Goal: Complete application form

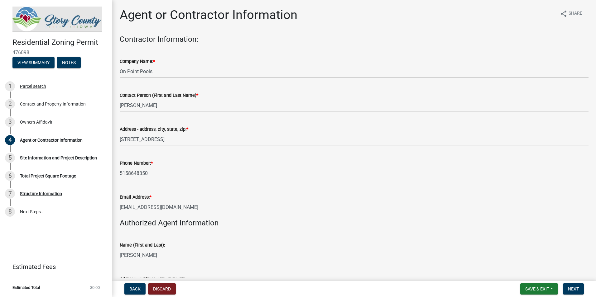
scroll to position [160, 0]
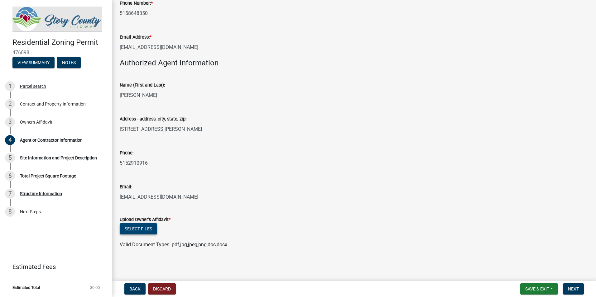
click at [150, 229] on button "Select files" at bounding box center [138, 228] width 37 height 11
click at [147, 230] on button "Select files" at bounding box center [138, 228] width 37 height 11
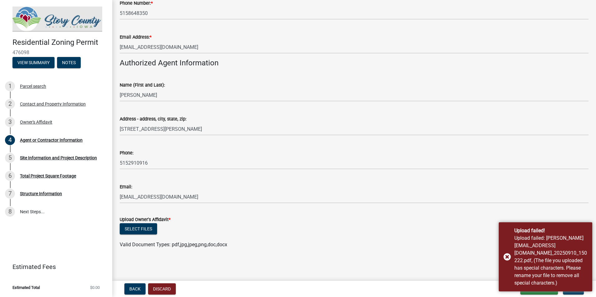
click at [289, 234] on div "Select files" at bounding box center [354, 229] width 469 height 13
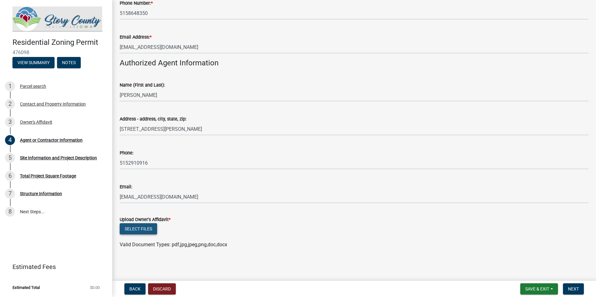
click at [142, 224] on button "Select files" at bounding box center [138, 228] width 37 height 11
click at [146, 223] on div "Select files" at bounding box center [354, 229] width 469 height 13
click at [154, 232] on button "Select files" at bounding box center [138, 228] width 37 height 11
click at [565, 285] on button "Next" at bounding box center [573, 289] width 21 height 11
click at [149, 233] on button "Select files" at bounding box center [138, 228] width 37 height 11
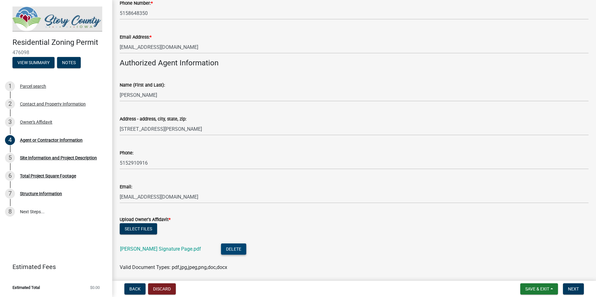
click at [221, 247] on button "Delete" at bounding box center [233, 249] width 25 height 11
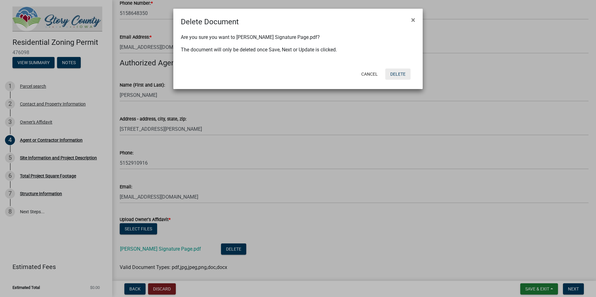
click at [396, 72] on button "Delete" at bounding box center [397, 74] width 25 height 11
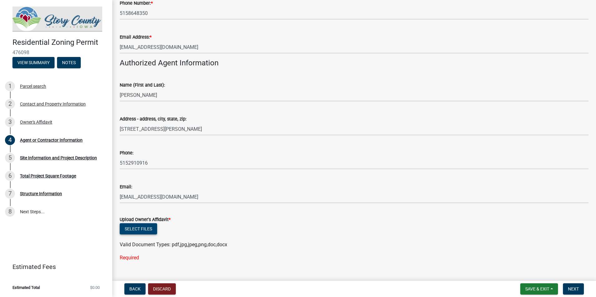
click at [140, 229] on button "Select files" at bounding box center [138, 228] width 37 height 11
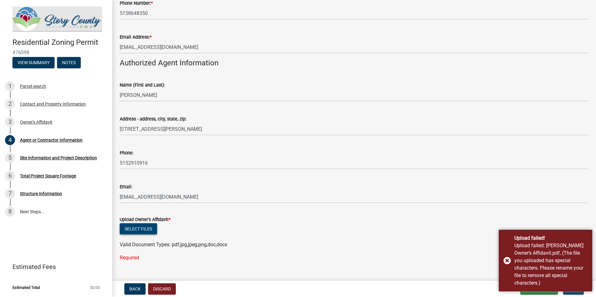
click at [141, 227] on button "Select files" at bounding box center [138, 228] width 37 height 11
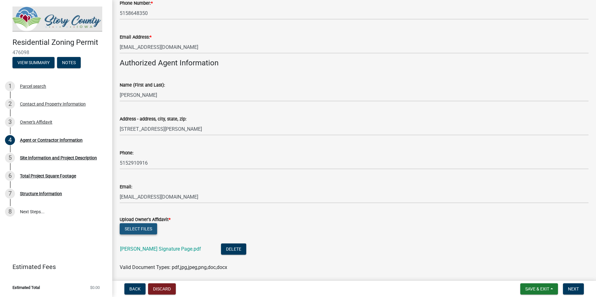
click at [142, 226] on button "Select files" at bounding box center [138, 228] width 37 height 11
click at [221, 251] on button "Delete" at bounding box center [233, 249] width 25 height 11
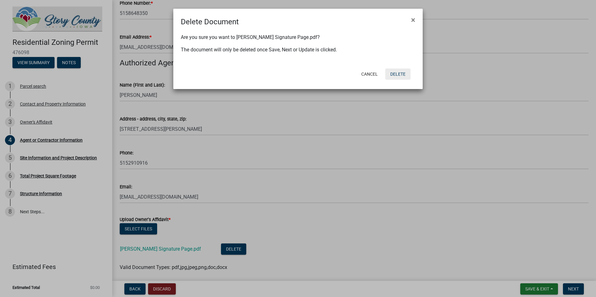
click at [395, 72] on button "Delete" at bounding box center [397, 74] width 25 height 11
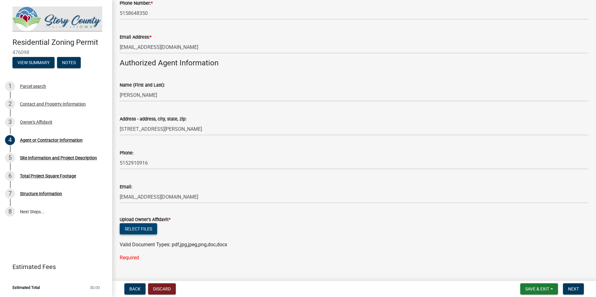
click at [147, 229] on button "Select files" at bounding box center [138, 228] width 37 height 11
click at [146, 227] on button "Select files" at bounding box center [138, 228] width 37 height 11
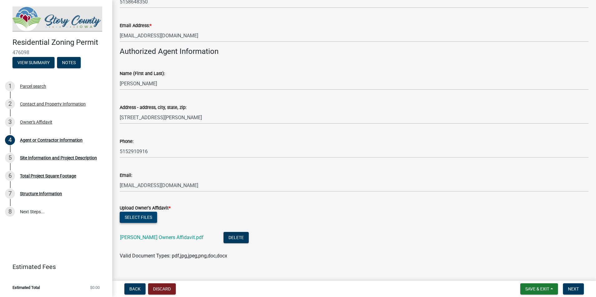
scroll to position [183, 0]
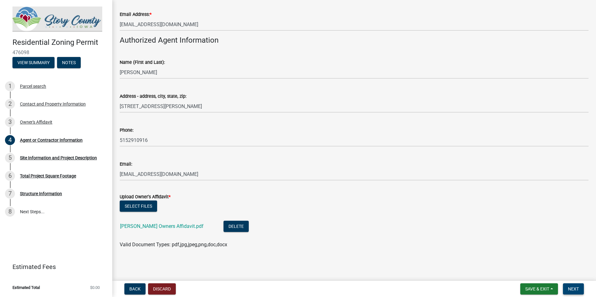
click at [583, 291] on button "Next" at bounding box center [573, 289] width 21 height 11
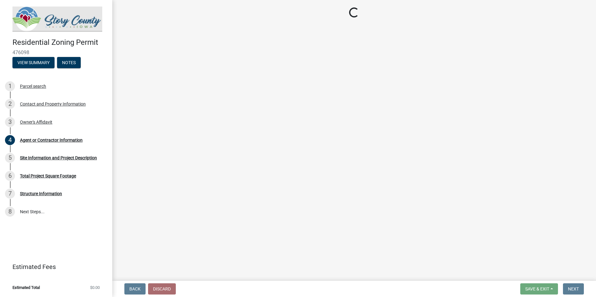
click at [208, 87] on main "Loading..." at bounding box center [354, 139] width 484 height 279
click at [194, 74] on main "Loading..." at bounding box center [354, 139] width 484 height 279
click at [72, 62] on button "Notes" at bounding box center [69, 62] width 24 height 11
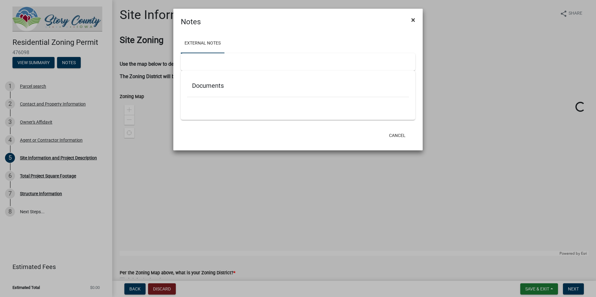
click at [414, 22] on span "×" at bounding box center [413, 20] width 4 height 9
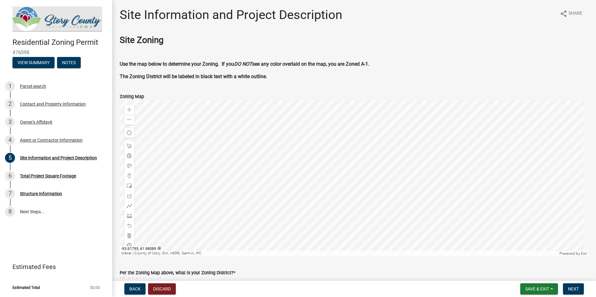
click at [324, 161] on div at bounding box center [354, 178] width 469 height 156
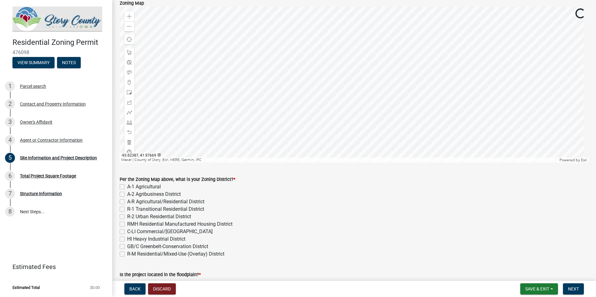
scroll to position [125, 0]
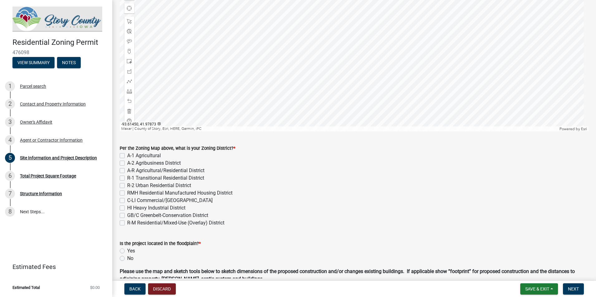
click at [341, 121] on div at bounding box center [354, 54] width 469 height 156
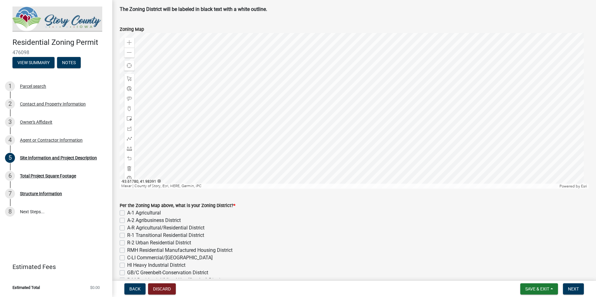
scroll to position [62, 0]
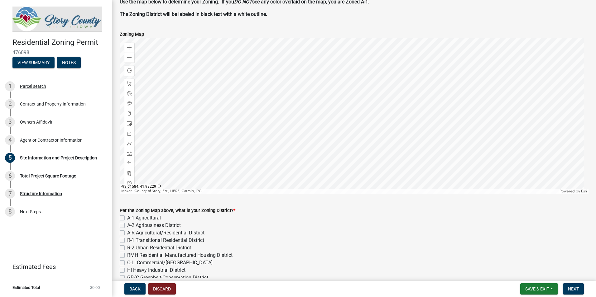
click at [324, 95] on div at bounding box center [354, 116] width 469 height 156
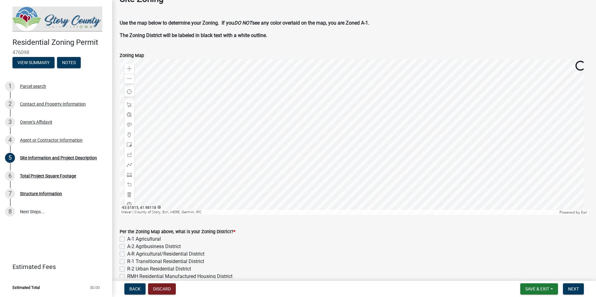
scroll to position [31, 0]
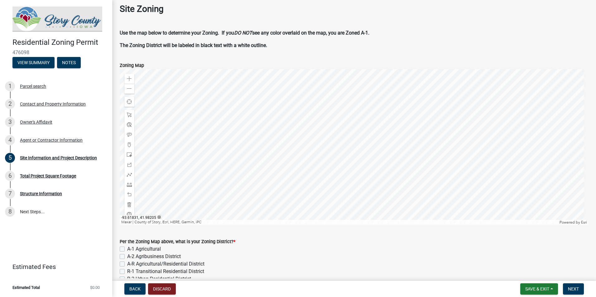
click at [296, 156] on div at bounding box center [354, 147] width 469 height 156
click at [129, 90] on span at bounding box center [129, 88] width 5 height 5
click at [131, 80] on span at bounding box center [129, 78] width 5 height 5
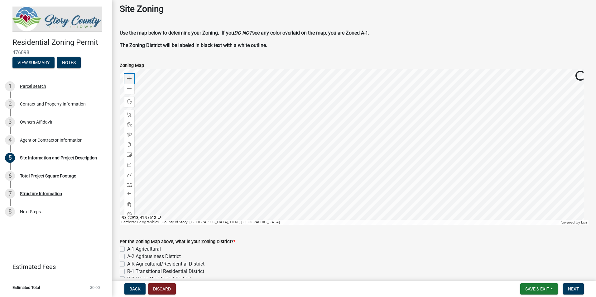
click at [131, 80] on span at bounding box center [129, 78] width 5 height 5
click at [386, 69] on div at bounding box center [354, 147] width 469 height 156
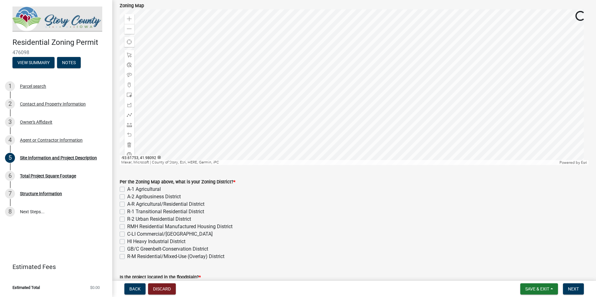
scroll to position [94, 0]
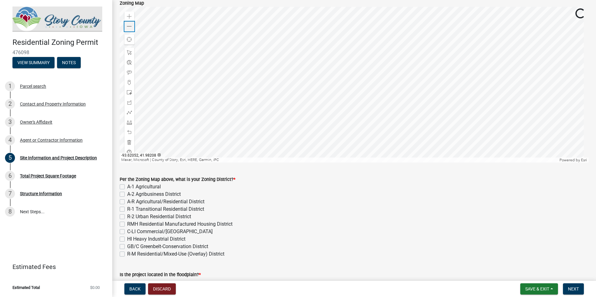
click at [128, 29] on span at bounding box center [129, 26] width 5 height 5
click at [320, 156] on div at bounding box center [354, 85] width 469 height 156
click at [251, 155] on div at bounding box center [354, 85] width 469 height 156
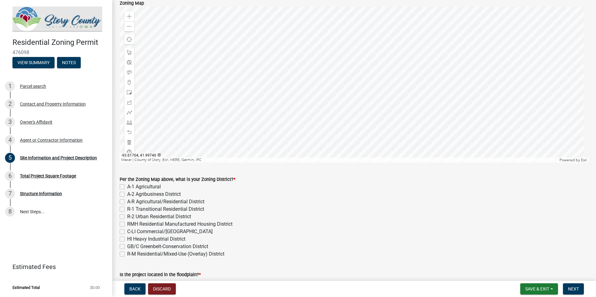
click at [167, 7] on div at bounding box center [354, 85] width 469 height 156
click at [343, 83] on div at bounding box center [354, 85] width 469 height 156
click at [144, 186] on label "A-1 Agricultural" at bounding box center [144, 186] width 34 height 7
click at [131, 186] on input "A-1 Agricultural" at bounding box center [129, 185] width 4 height 4
checkbox input "true"
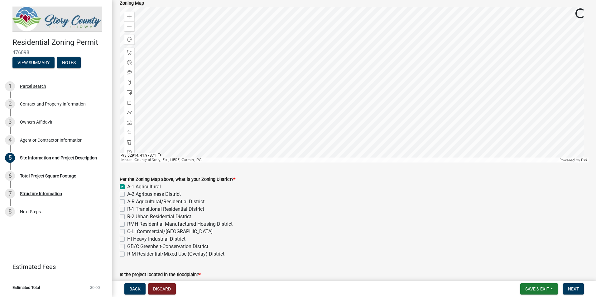
checkbox input "false"
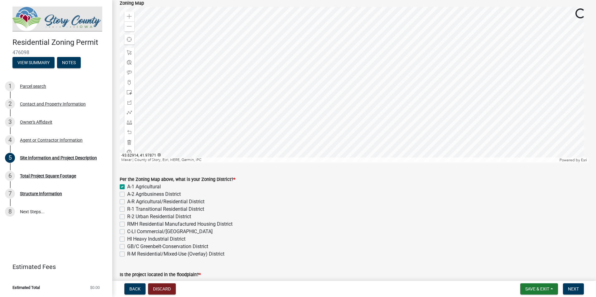
checkbox input "false"
click at [277, 105] on div at bounding box center [354, 85] width 469 height 156
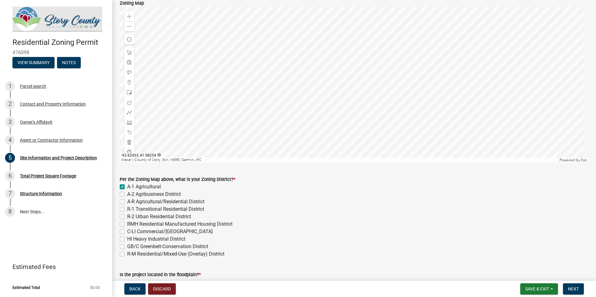
click at [251, 67] on div at bounding box center [354, 85] width 469 height 156
click at [130, 17] on span at bounding box center [129, 16] width 5 height 5
click at [291, 161] on div at bounding box center [354, 85] width 469 height 156
click at [277, 138] on div at bounding box center [354, 85] width 469 height 156
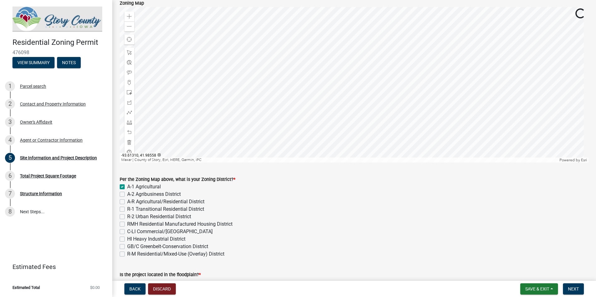
click at [286, 103] on div at bounding box center [354, 85] width 469 height 156
click at [127, 26] on div "Zoom out" at bounding box center [129, 27] width 10 height 10
click at [297, 92] on div at bounding box center [354, 85] width 469 height 156
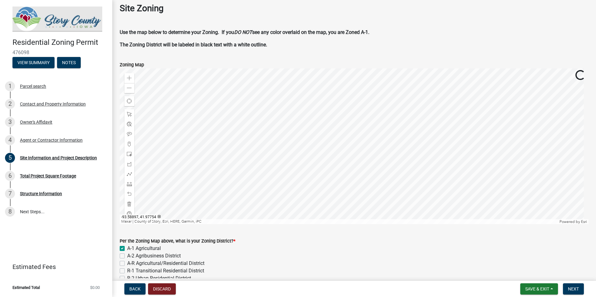
scroll to position [31, 0]
click at [332, 72] on div at bounding box center [354, 147] width 469 height 156
click at [256, 119] on div at bounding box center [354, 147] width 469 height 156
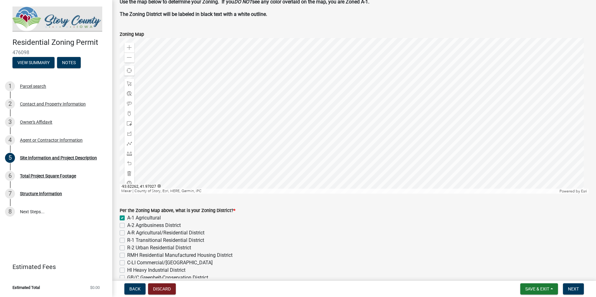
scroll to position [94, 0]
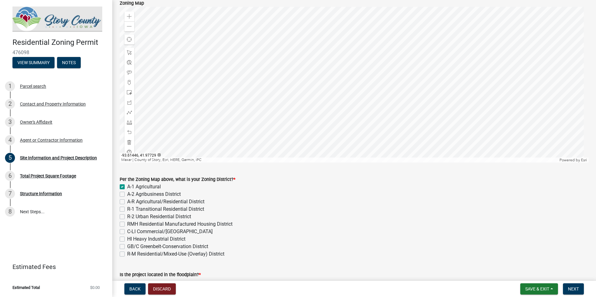
click at [266, 105] on div at bounding box center [354, 85] width 469 height 156
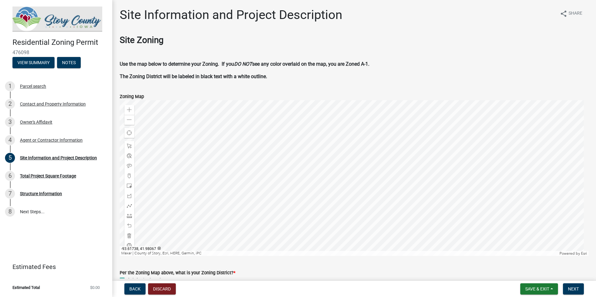
click at [268, 160] on div at bounding box center [354, 178] width 469 height 156
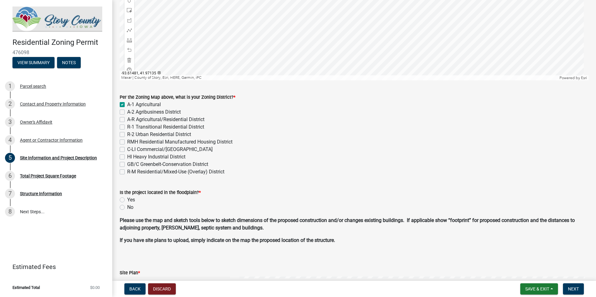
scroll to position [187, 0]
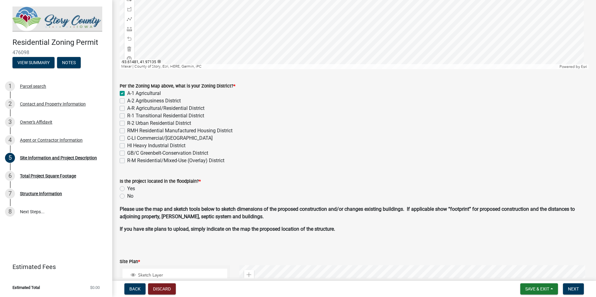
click at [127, 197] on label "No" at bounding box center [130, 196] width 6 height 7
click at [127, 197] on input "No" at bounding box center [129, 195] width 4 height 4
radio input "true"
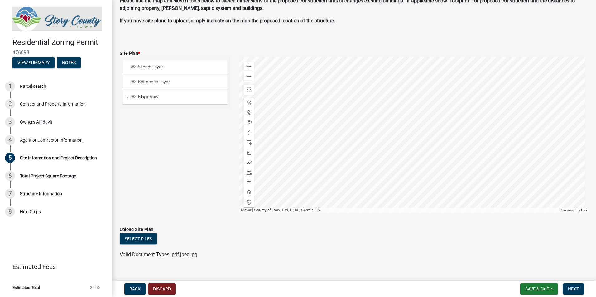
scroll to position [405, 0]
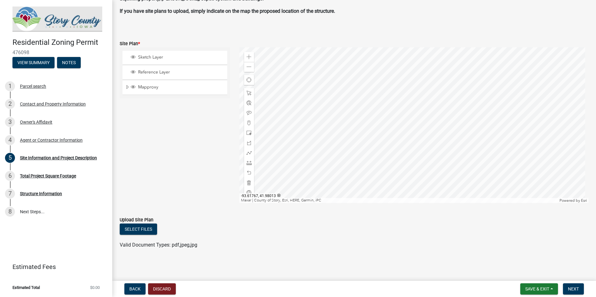
click at [386, 141] on div at bounding box center [413, 125] width 349 height 156
click at [507, 120] on div at bounding box center [413, 125] width 349 height 156
click at [507, 107] on div at bounding box center [413, 125] width 349 height 156
click at [249, 55] on span at bounding box center [249, 57] width 5 height 5
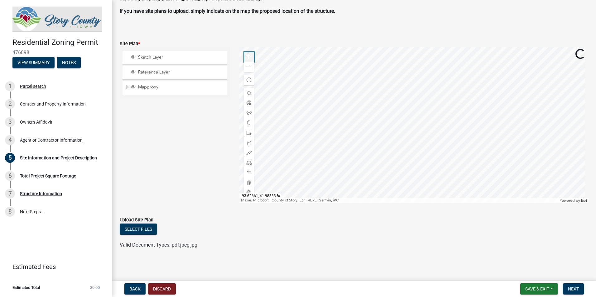
click at [249, 55] on span at bounding box center [249, 57] width 5 height 5
click at [517, 117] on div at bounding box center [413, 125] width 349 height 156
click at [247, 55] on span at bounding box center [249, 57] width 5 height 5
click at [507, 150] on div at bounding box center [413, 125] width 349 height 156
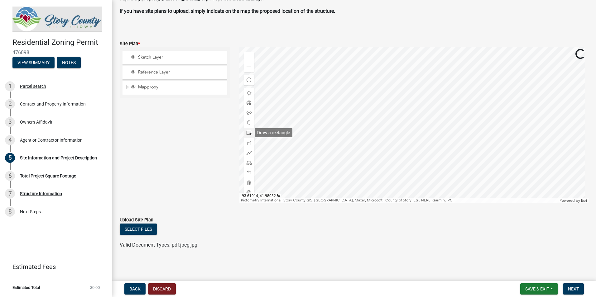
click at [249, 132] on span at bounding box center [249, 133] width 5 height 5
click at [353, 167] on div at bounding box center [413, 125] width 349 height 156
click at [248, 183] on span at bounding box center [249, 182] width 5 height 5
click at [381, 122] on div at bounding box center [413, 125] width 349 height 156
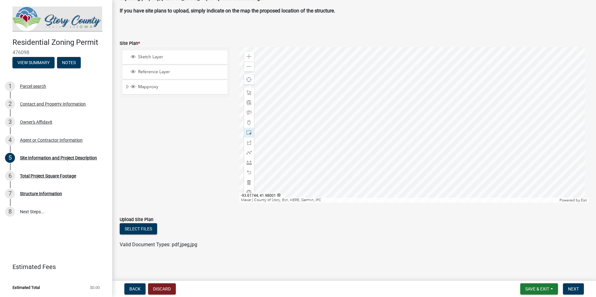
click at [365, 150] on div at bounding box center [413, 125] width 349 height 156
click at [337, 166] on div at bounding box center [413, 125] width 349 height 156
click at [329, 116] on div at bounding box center [413, 125] width 349 height 156
click at [247, 166] on div at bounding box center [249, 163] width 10 height 10
click at [325, 166] on div at bounding box center [413, 125] width 349 height 156
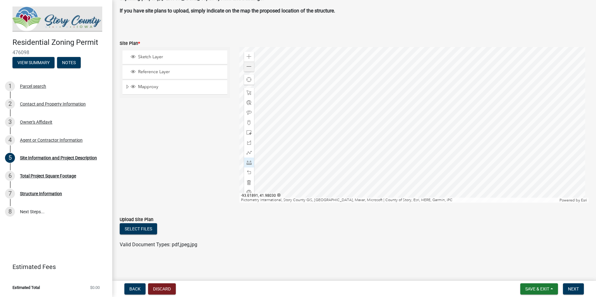
click at [335, 59] on div at bounding box center [413, 125] width 349 height 156
drag, startPoint x: 244, startPoint y: 183, endPoint x: 248, endPoint y: 183, distance: 3.7
click at [247, 183] on div at bounding box center [249, 183] width 10 height 10
click at [345, 165] on div at bounding box center [413, 125] width 349 height 156
click at [342, 142] on div at bounding box center [413, 125] width 349 height 156
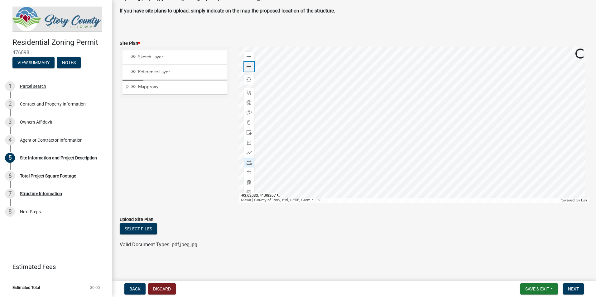
click at [247, 64] on span at bounding box center [249, 66] width 5 height 5
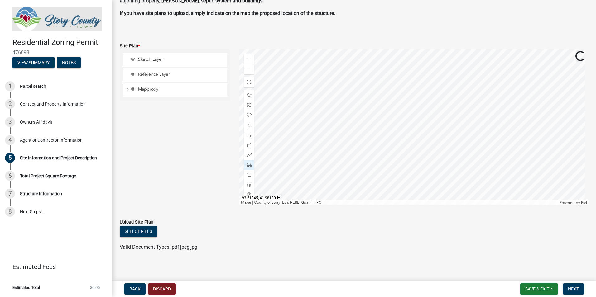
scroll to position [398, 0]
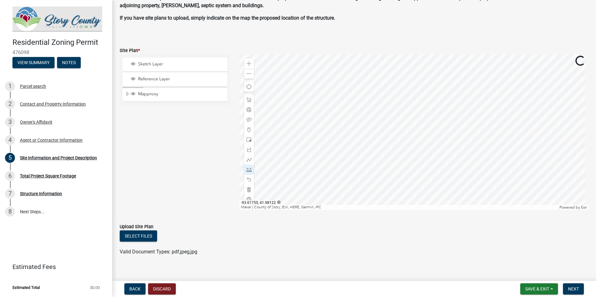
click at [352, 122] on div at bounding box center [413, 132] width 349 height 156
click at [249, 67] on div "Zoom in" at bounding box center [249, 64] width 10 height 10
click at [375, 132] on div at bounding box center [413, 132] width 349 height 156
click at [247, 64] on span at bounding box center [249, 63] width 5 height 5
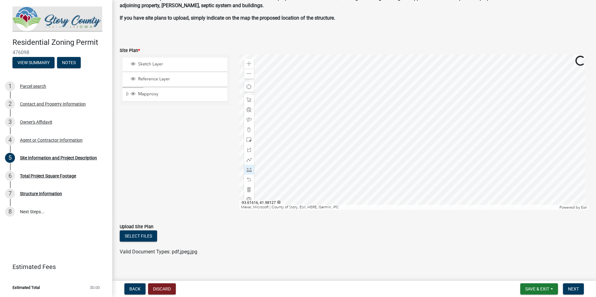
scroll to position [405, 0]
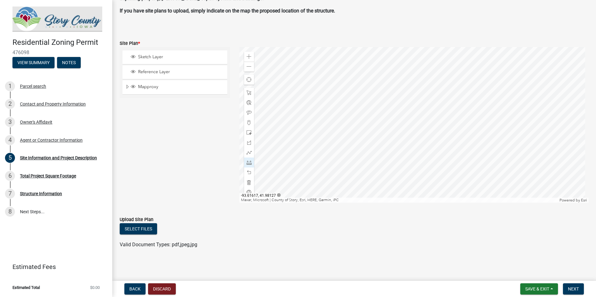
click at [465, 146] on div at bounding box center [413, 125] width 349 height 156
click at [244, 57] on div "Zoom in" at bounding box center [249, 57] width 10 height 10
click at [448, 124] on div at bounding box center [413, 125] width 349 height 156
click at [251, 53] on div "Zoom in" at bounding box center [249, 57] width 10 height 10
click at [469, 142] on div at bounding box center [413, 125] width 349 height 156
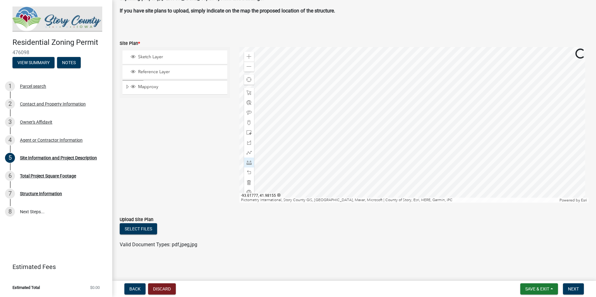
click at [382, 115] on div at bounding box center [413, 125] width 349 height 156
click at [269, 94] on div at bounding box center [413, 125] width 349 height 156
click at [239, 112] on div at bounding box center [413, 125] width 349 height 156
click at [249, 106] on div at bounding box center [413, 125] width 349 height 156
click at [257, 107] on div at bounding box center [413, 125] width 349 height 156
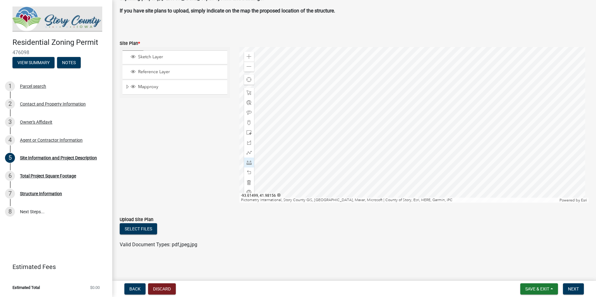
click at [325, 109] on div at bounding box center [413, 125] width 349 height 156
click at [322, 107] on div at bounding box center [413, 125] width 349 height 156
click at [390, 147] on div at bounding box center [413, 125] width 349 height 156
click at [247, 57] on span at bounding box center [249, 56] width 5 height 5
click at [425, 139] on div at bounding box center [413, 125] width 349 height 156
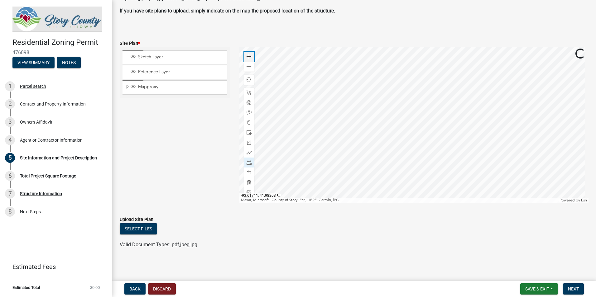
click at [249, 57] on span at bounding box center [249, 56] width 5 height 5
click at [365, 139] on div at bounding box center [413, 125] width 349 height 156
click at [522, 143] on div at bounding box center [413, 125] width 349 height 156
click at [248, 183] on span at bounding box center [249, 182] width 5 height 5
click at [512, 137] on div at bounding box center [413, 125] width 349 height 156
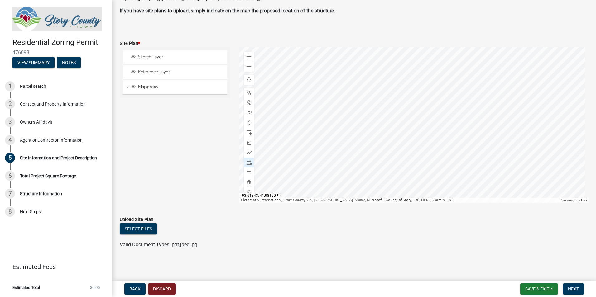
click at [487, 95] on div at bounding box center [413, 125] width 349 height 156
click at [449, 47] on div at bounding box center [413, 125] width 349 height 156
click at [380, 50] on div at bounding box center [413, 125] width 349 height 156
click at [340, 118] on div at bounding box center [413, 125] width 349 height 156
click at [251, 59] on div "Zoom in" at bounding box center [249, 57] width 10 height 10
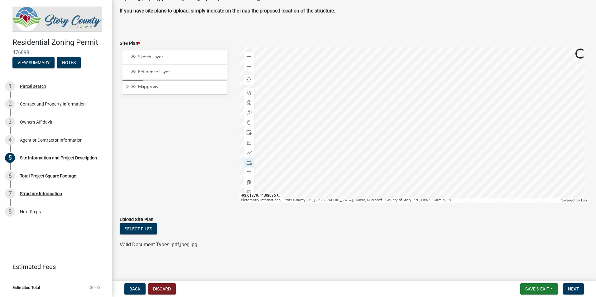
click at [321, 106] on div at bounding box center [413, 125] width 349 height 156
click at [248, 134] on span at bounding box center [249, 132] width 5 height 5
click at [426, 148] on div at bounding box center [413, 125] width 349 height 156
click at [249, 94] on span at bounding box center [249, 92] width 5 height 5
click at [321, 125] on div at bounding box center [413, 125] width 349 height 156
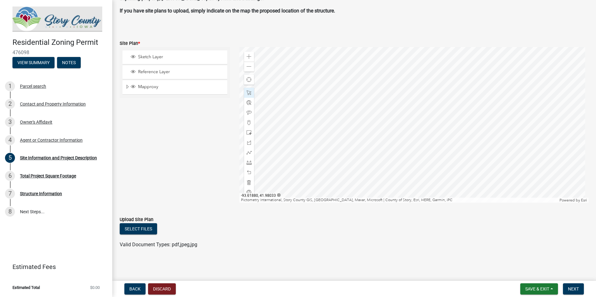
click at [316, 116] on div at bounding box center [413, 125] width 349 height 156
click at [327, 127] on div at bounding box center [413, 125] width 349 height 156
click at [247, 152] on span at bounding box center [249, 152] width 5 height 5
click at [383, 91] on span "Close" at bounding box center [383, 92] width 5 height 5
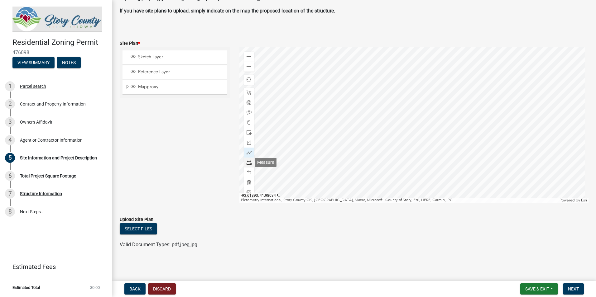
drag, startPoint x: 246, startPoint y: 163, endPoint x: 251, endPoint y: 158, distance: 7.1
click at [247, 162] on span at bounding box center [249, 162] width 5 height 5
click at [310, 65] on div at bounding box center [413, 125] width 349 height 156
click at [319, 70] on div at bounding box center [413, 125] width 349 height 156
click at [301, 93] on div at bounding box center [413, 125] width 349 height 156
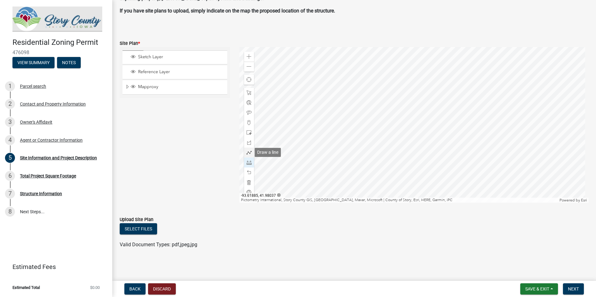
click at [249, 153] on span at bounding box center [249, 152] width 5 height 5
click at [249, 102] on span at bounding box center [249, 102] width 5 height 5
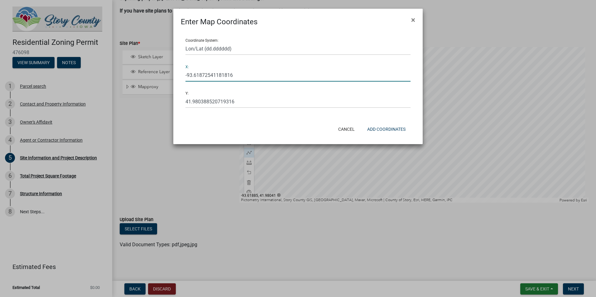
click at [220, 75] on input "-93.61872541181816" at bounding box center [297, 75] width 225 height 13
click at [350, 129] on button "Cancel" at bounding box center [346, 129] width 26 height 11
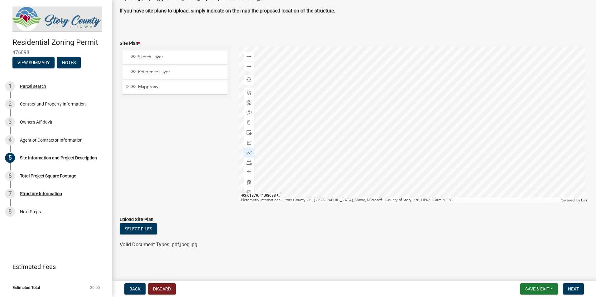
click at [382, 106] on div at bounding box center [413, 125] width 349 height 156
click at [393, 89] on div at bounding box center [413, 125] width 349 height 156
click at [251, 68] on div "Zoom out" at bounding box center [249, 67] width 10 height 10
click at [248, 122] on span at bounding box center [249, 122] width 5 height 5
click at [397, 64] on div at bounding box center [413, 125] width 349 height 156
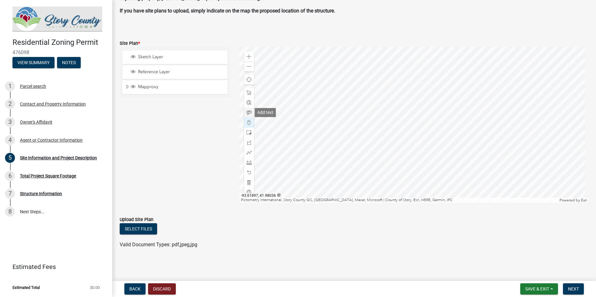
click at [249, 115] on div at bounding box center [249, 113] width 10 height 10
click at [283, 151] on div at bounding box center [413, 125] width 349 height 156
click at [250, 65] on div "Zoom out" at bounding box center [249, 67] width 10 height 10
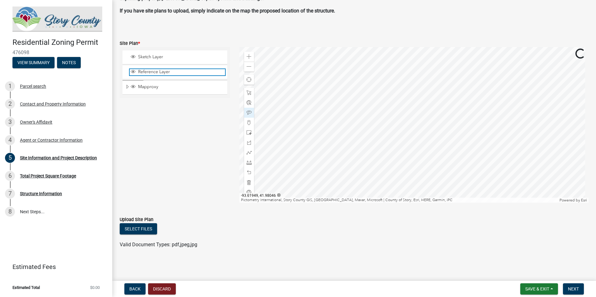
click at [175, 75] on div "Reference Layer" at bounding box center [177, 72] width 95 height 6
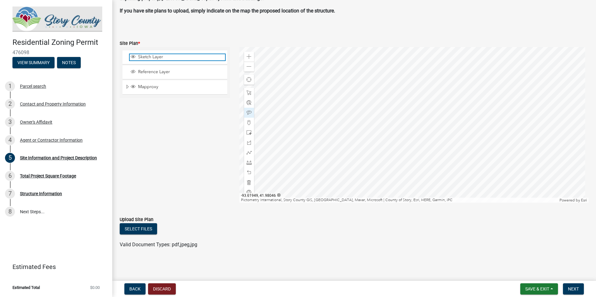
click at [170, 60] on div "Sketch Layer" at bounding box center [177, 57] width 95 height 6
click at [160, 70] on span "Reference Layer" at bounding box center [181, 72] width 89 height 6
click at [151, 59] on span "Sketch Layer" at bounding box center [181, 57] width 89 height 6
click at [137, 87] on span "Mapproxy" at bounding box center [181, 87] width 89 height 6
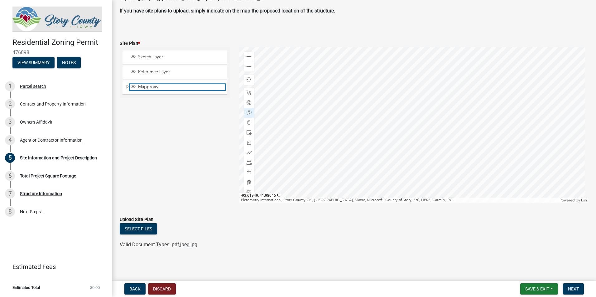
click at [137, 87] on span "Mapproxy" at bounding box center [181, 87] width 89 height 6
click at [136, 89] on span "Layer List" at bounding box center [133, 87] width 7 height 6
click at [374, 113] on div at bounding box center [413, 125] width 349 height 156
click at [356, 139] on div at bounding box center [413, 125] width 349 height 156
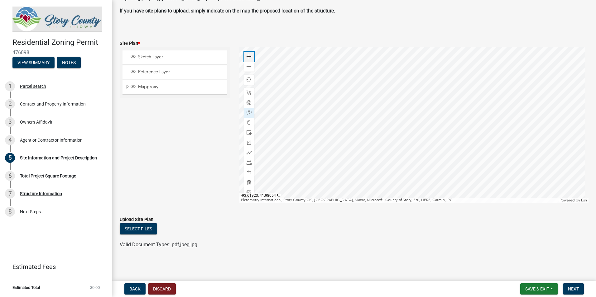
click at [251, 59] on div "Zoom in" at bounding box center [249, 57] width 10 height 10
click at [474, 175] on div at bounding box center [413, 125] width 349 height 156
click at [251, 165] on div at bounding box center [249, 163] width 10 height 10
click at [340, 77] on div at bounding box center [413, 125] width 349 height 156
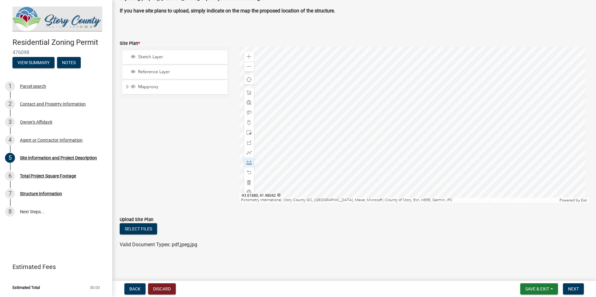
click at [356, 90] on div at bounding box center [413, 125] width 349 height 156
click at [344, 107] on div at bounding box center [413, 125] width 349 height 156
click at [249, 148] on div at bounding box center [249, 153] width 10 height 10
click at [343, 108] on div at bounding box center [413, 125] width 349 height 156
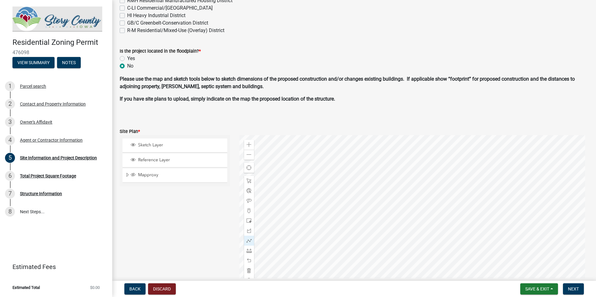
scroll to position [374, 0]
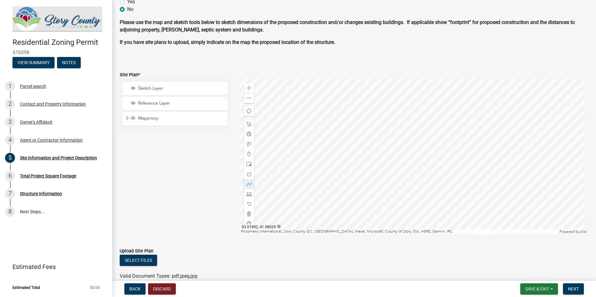
click at [319, 165] on div at bounding box center [413, 157] width 349 height 156
click at [310, 163] on div at bounding box center [413, 157] width 349 height 156
drag, startPoint x: 336, startPoint y: 67, endPoint x: 245, endPoint y: 214, distance: 173.5
click at [247, 215] on span at bounding box center [249, 214] width 5 height 5
click at [338, 170] on div at bounding box center [413, 157] width 349 height 156
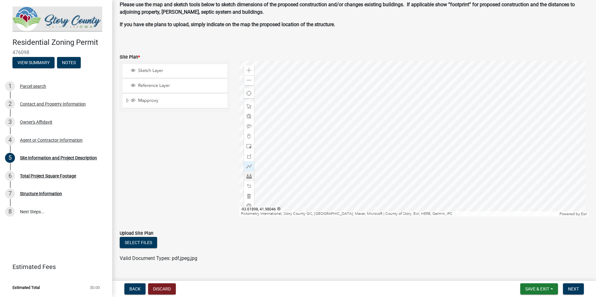
scroll to position [405, 0]
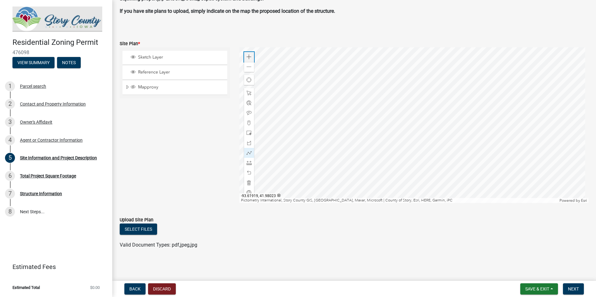
click at [247, 54] on div "Zoom in" at bounding box center [249, 57] width 10 height 10
click at [468, 189] on div at bounding box center [413, 125] width 349 height 156
click at [361, 124] on div at bounding box center [413, 125] width 349 height 156
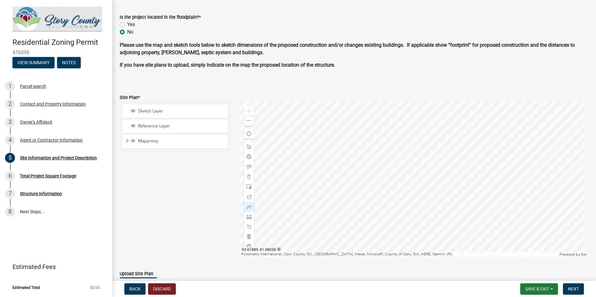
scroll to position [374, 0]
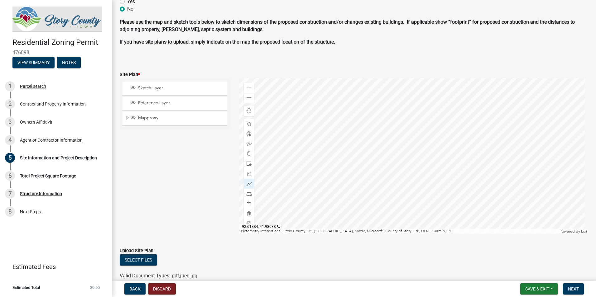
click at [333, 137] on div at bounding box center [413, 156] width 349 height 156
click at [247, 100] on span at bounding box center [249, 97] width 5 height 5
click at [379, 142] on div at bounding box center [413, 156] width 349 height 156
click at [250, 192] on span at bounding box center [249, 193] width 5 height 5
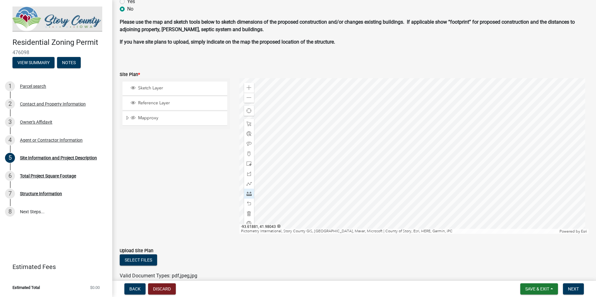
click at [401, 127] on div at bounding box center [413, 156] width 349 height 156
click at [391, 126] on div at bounding box center [413, 156] width 349 height 156
click at [244, 213] on div at bounding box center [249, 214] width 10 height 10
click at [248, 133] on span at bounding box center [249, 134] width 5 height 5
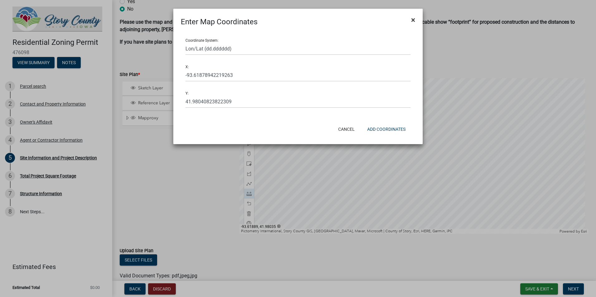
click at [415, 20] on span "×" at bounding box center [413, 20] width 4 height 9
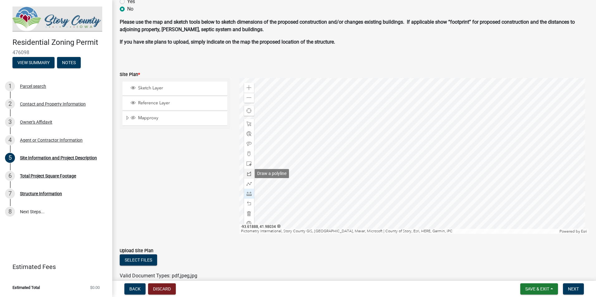
click at [247, 172] on span at bounding box center [249, 173] width 5 height 5
click at [420, 109] on div at bounding box center [413, 156] width 349 height 156
click at [381, 108] on div at bounding box center [413, 156] width 349 height 156
click at [383, 120] on div at bounding box center [413, 156] width 349 height 156
click at [410, 127] on div at bounding box center [413, 156] width 349 height 156
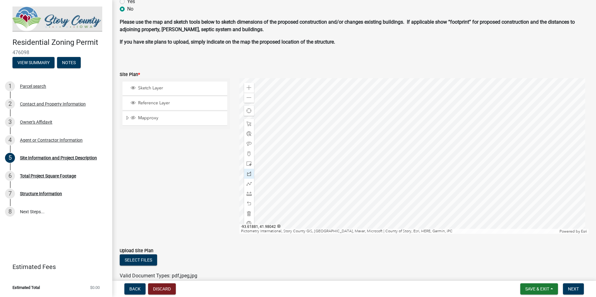
click at [408, 118] on div at bounding box center [413, 156] width 349 height 156
click at [420, 111] on div at bounding box center [413, 156] width 349 height 156
click at [420, 110] on div at bounding box center [413, 156] width 349 height 156
click at [248, 216] on div at bounding box center [249, 214] width 10 height 10
click at [247, 155] on span at bounding box center [249, 153] width 5 height 5
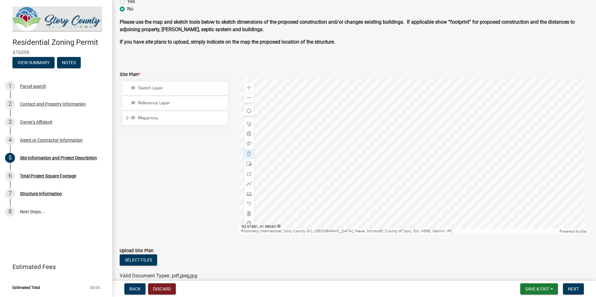
click at [407, 107] on div at bounding box center [413, 156] width 349 height 156
click at [248, 185] on span at bounding box center [249, 183] width 5 height 5
click at [247, 194] on span at bounding box center [249, 193] width 5 height 5
click at [407, 108] on div at bounding box center [413, 156] width 349 height 156
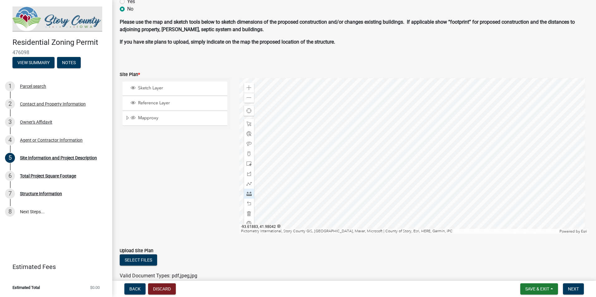
click at [379, 108] on div at bounding box center [413, 156] width 349 height 156
click at [378, 137] on div at bounding box center [413, 156] width 349 height 156
click at [239, 158] on div at bounding box center [413, 156] width 349 height 156
click at [250, 163] on span at bounding box center [249, 163] width 5 height 5
click at [254, 165] on div at bounding box center [413, 156] width 349 height 156
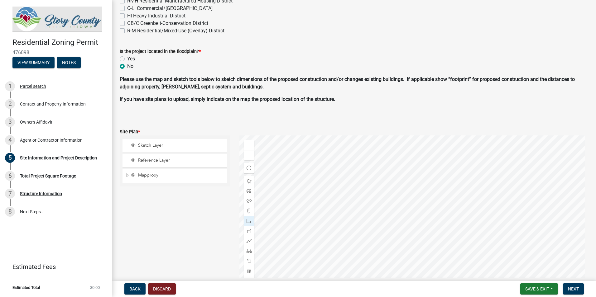
scroll to position [310, 0]
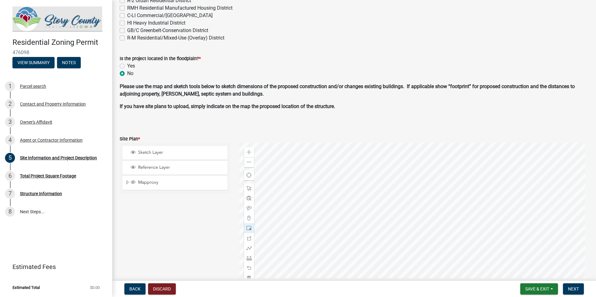
click at [283, 181] on div at bounding box center [413, 221] width 349 height 156
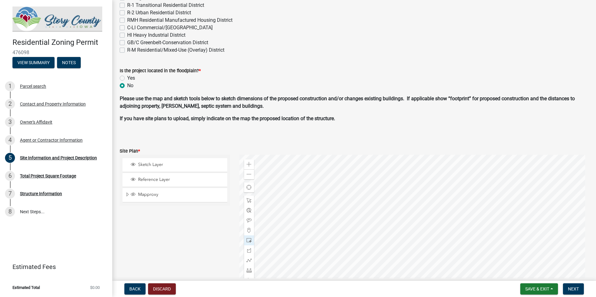
click at [304, 202] on div at bounding box center [413, 233] width 349 height 156
click at [248, 200] on span at bounding box center [249, 200] width 5 height 5
click at [371, 155] on div at bounding box center [413, 233] width 349 height 156
click at [381, 190] on div at bounding box center [413, 233] width 349 height 156
click at [384, 189] on div at bounding box center [413, 233] width 349 height 156
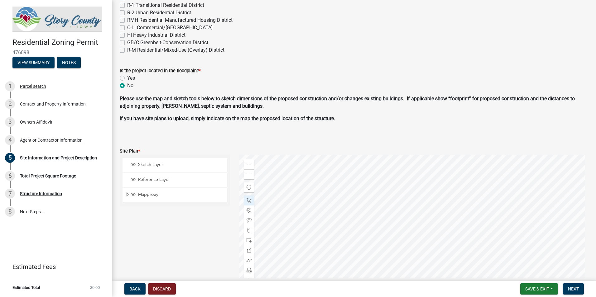
click at [382, 185] on div at bounding box center [413, 233] width 349 height 156
click at [388, 168] on div at bounding box center [413, 233] width 349 height 156
click at [340, 228] on div at bounding box center [413, 233] width 349 height 156
click at [337, 224] on div at bounding box center [413, 233] width 349 height 156
click at [283, 214] on div "Copy Coordinates" at bounding box center [299, 211] width 42 height 9
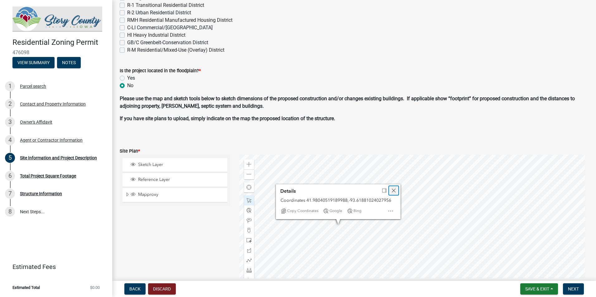
click at [394, 192] on span "Close" at bounding box center [393, 190] width 5 height 5
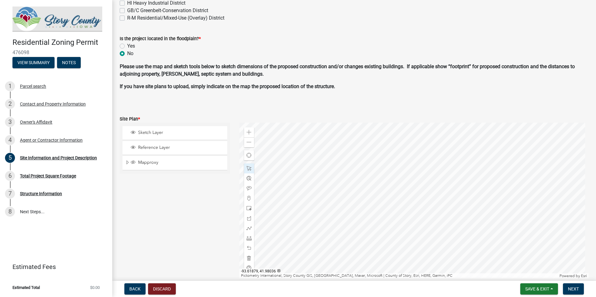
click at [407, 225] on div at bounding box center [413, 201] width 349 height 156
click at [247, 209] on span at bounding box center [249, 208] width 5 height 5
click at [258, 230] on div at bounding box center [413, 201] width 349 height 156
click at [249, 239] on span at bounding box center [249, 238] width 5 height 5
click at [462, 150] on div at bounding box center [413, 201] width 349 height 156
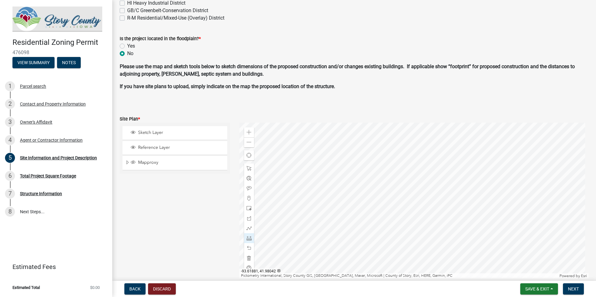
click at [440, 145] on div at bounding box center [413, 201] width 349 height 156
click at [320, 145] on div at bounding box center [413, 201] width 349 height 156
click at [247, 228] on span at bounding box center [249, 228] width 5 height 5
click at [481, 142] on div at bounding box center [413, 201] width 349 height 156
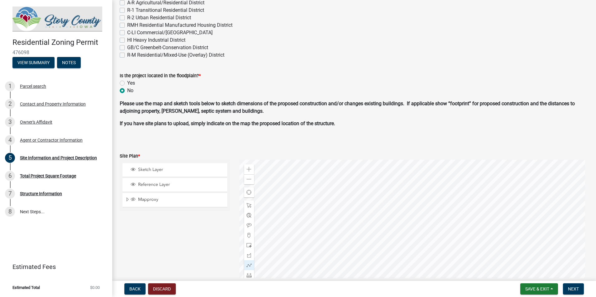
scroll to position [281, 0]
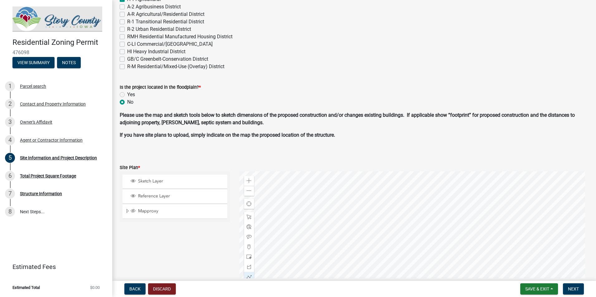
click at [360, 266] on div at bounding box center [413, 249] width 349 height 156
click at [362, 206] on div at bounding box center [413, 249] width 349 height 156
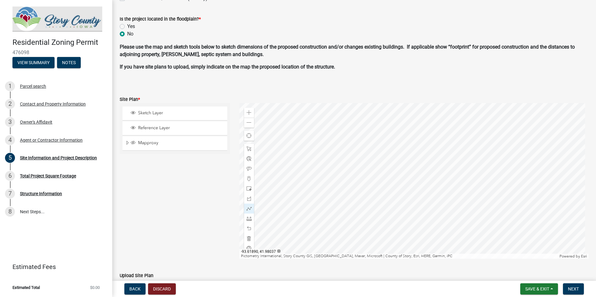
scroll to position [405, 0]
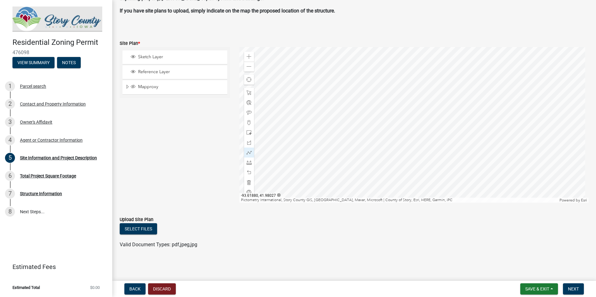
click at [314, 141] on div at bounding box center [413, 125] width 349 height 156
click at [248, 79] on span "Find my location" at bounding box center [249, 79] width 5 height 5
click at [247, 140] on span at bounding box center [249, 142] width 5 height 5
click at [377, 123] on div at bounding box center [413, 125] width 349 height 156
click at [248, 57] on span at bounding box center [249, 56] width 5 height 5
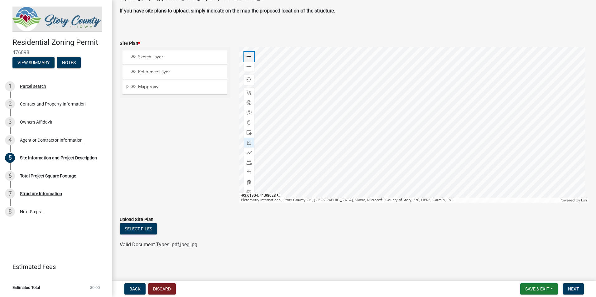
click at [248, 57] on span at bounding box center [249, 56] width 5 height 5
click at [451, 193] on div at bounding box center [413, 125] width 349 height 156
click at [248, 132] on span at bounding box center [249, 132] width 5 height 5
click at [340, 106] on div at bounding box center [413, 125] width 349 height 156
click at [44, 175] on div "Total Project Square Footage" at bounding box center [48, 176] width 56 height 4
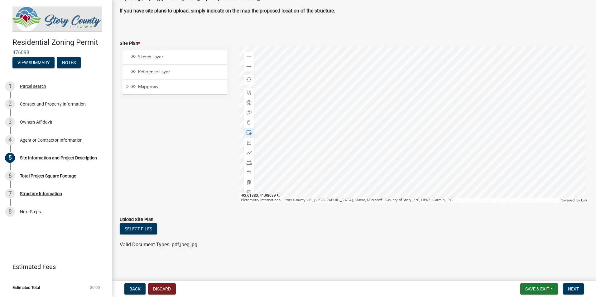
click at [331, 136] on div at bounding box center [413, 125] width 349 height 156
click at [248, 178] on div at bounding box center [249, 183] width 10 height 10
click at [252, 171] on div at bounding box center [249, 173] width 10 height 10
click at [248, 174] on span at bounding box center [249, 172] width 5 height 5
click at [330, 91] on div at bounding box center [413, 125] width 349 height 156
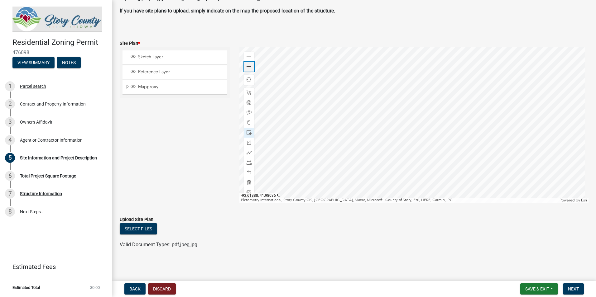
click at [247, 65] on span at bounding box center [249, 66] width 5 height 5
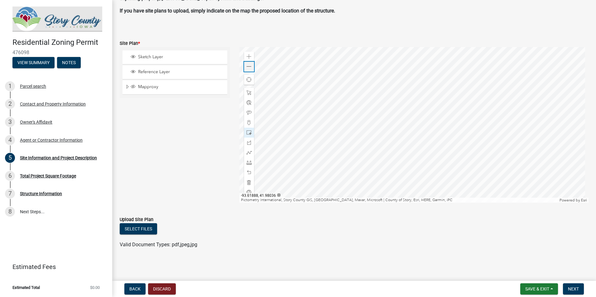
click at [247, 65] on span at bounding box center [249, 66] width 5 height 5
click at [321, 115] on div at bounding box center [413, 125] width 349 height 156
click at [248, 57] on span at bounding box center [249, 56] width 5 height 5
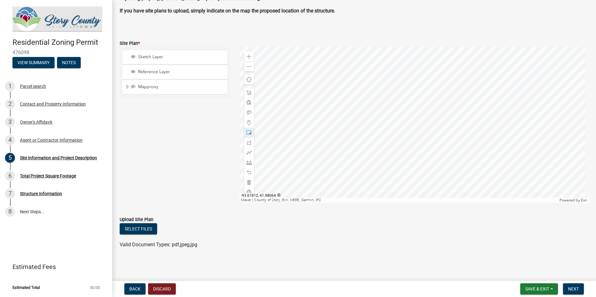
click at [433, 99] on div at bounding box center [413, 125] width 349 height 156
click at [417, 132] on div at bounding box center [413, 125] width 349 height 156
click at [367, 132] on div at bounding box center [413, 125] width 349 height 156
click at [248, 123] on span at bounding box center [249, 122] width 5 height 5
click at [302, 116] on div at bounding box center [413, 125] width 349 height 156
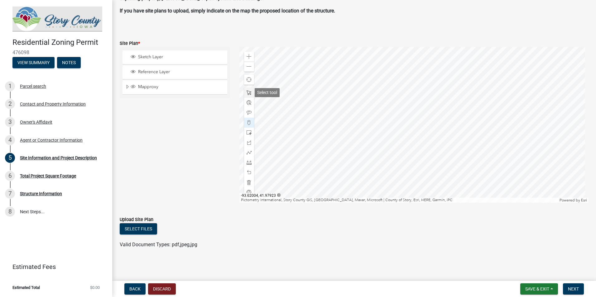
click at [251, 95] on div at bounding box center [249, 93] width 10 height 10
click at [302, 115] on div at bounding box center [413, 125] width 349 height 156
click at [301, 115] on div at bounding box center [413, 125] width 349 height 156
click at [468, 88] on div at bounding box center [413, 125] width 349 height 156
click at [364, 64] on div at bounding box center [413, 125] width 349 height 156
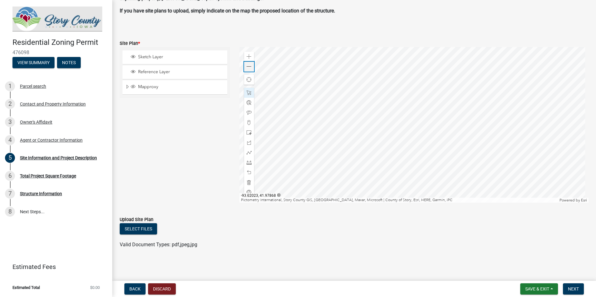
click at [249, 66] on span at bounding box center [249, 66] width 5 height 5
click at [239, 98] on div at bounding box center [413, 125] width 349 height 156
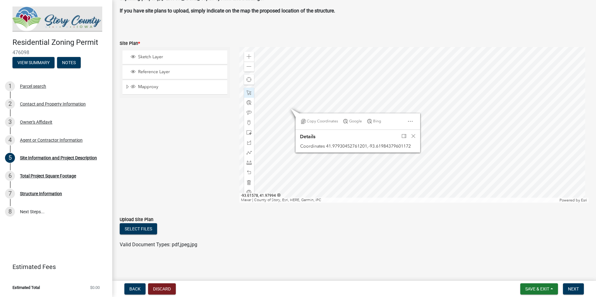
click at [384, 184] on div at bounding box center [413, 125] width 349 height 156
click at [250, 58] on span at bounding box center [249, 56] width 5 height 5
click at [438, 133] on div at bounding box center [413, 125] width 349 height 156
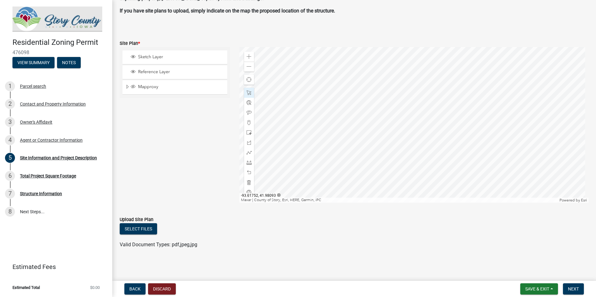
click at [461, 152] on div at bounding box center [413, 125] width 349 height 156
click at [374, 195] on div at bounding box center [413, 125] width 349 height 156
click at [250, 58] on span at bounding box center [249, 56] width 5 height 5
click at [351, 91] on div at bounding box center [413, 125] width 349 height 156
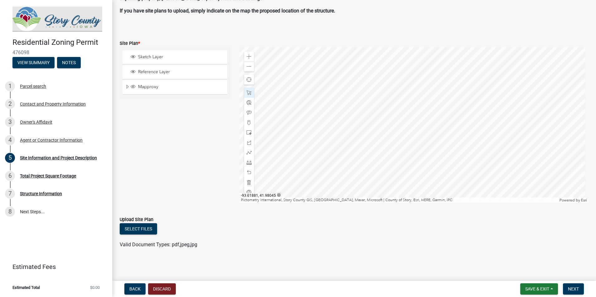
scroll to position [374, 0]
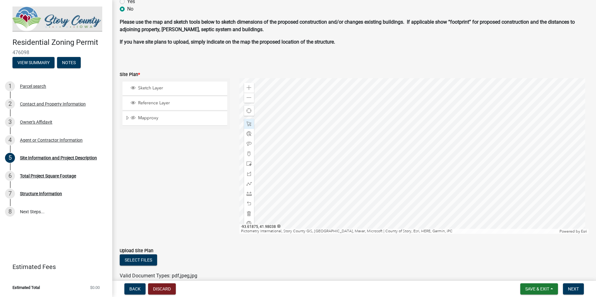
click at [378, 182] on div at bounding box center [413, 156] width 349 height 156
click at [347, 163] on div at bounding box center [413, 156] width 349 height 156
drag, startPoint x: 247, startPoint y: 165, endPoint x: 259, endPoint y: 161, distance: 13.2
click at [247, 165] on span at bounding box center [249, 163] width 5 height 5
click at [268, 201] on div at bounding box center [413, 156] width 349 height 156
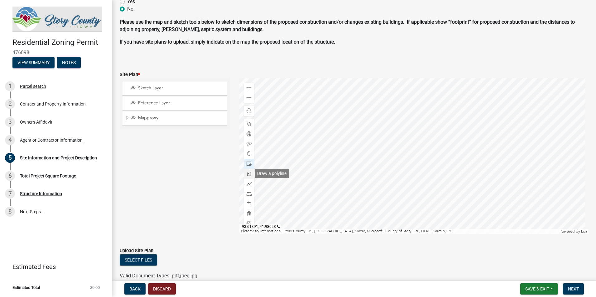
click at [247, 176] on span at bounding box center [249, 173] width 5 height 5
click at [449, 107] on div at bounding box center [413, 156] width 349 height 156
click at [449, 128] on div at bounding box center [413, 156] width 349 height 156
click at [247, 186] on span at bounding box center [249, 183] width 5 height 5
click at [248, 194] on span at bounding box center [249, 193] width 5 height 5
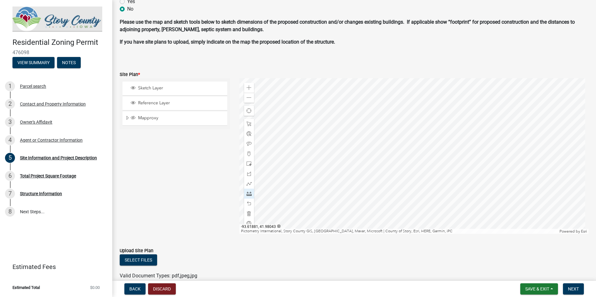
click at [449, 107] on div at bounding box center [413, 156] width 349 height 156
click at [447, 127] on div at bounding box center [413, 156] width 349 height 156
click at [248, 121] on div at bounding box center [249, 124] width 10 height 10
click at [248, 155] on span at bounding box center [249, 153] width 5 height 5
click at [435, 96] on div at bounding box center [413, 156] width 349 height 156
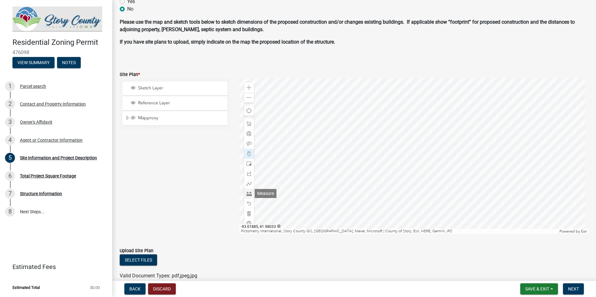
click at [250, 195] on span at bounding box center [249, 193] width 5 height 5
click at [435, 97] on div at bounding box center [413, 156] width 349 height 156
click at [434, 131] on div at bounding box center [413, 156] width 349 height 156
click at [400, 131] on div at bounding box center [413, 156] width 349 height 156
click at [378, 141] on div at bounding box center [413, 156] width 349 height 156
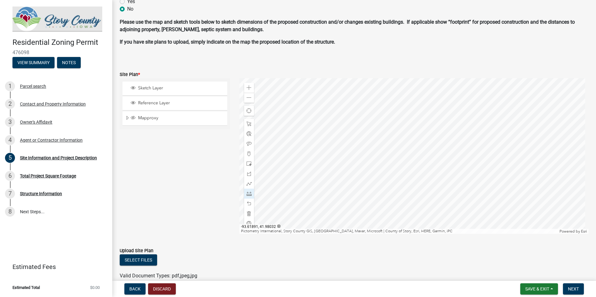
click at [267, 134] on div at bounding box center [413, 156] width 349 height 156
click at [274, 146] on div at bounding box center [413, 156] width 349 height 156
click at [268, 201] on div at bounding box center [413, 156] width 349 height 156
click at [495, 204] on div at bounding box center [413, 156] width 349 height 156
click at [497, 91] on div at bounding box center [413, 156] width 349 height 156
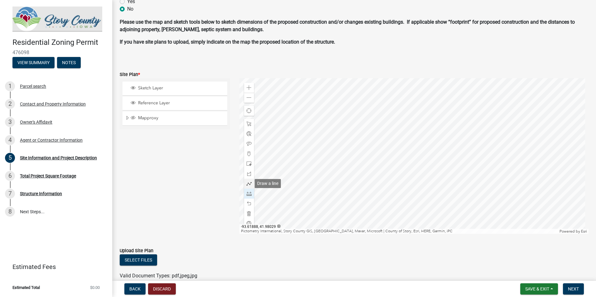
click at [247, 185] on span at bounding box center [249, 183] width 5 height 5
click at [247, 205] on span at bounding box center [249, 203] width 5 height 5
click at [247, 192] on span at bounding box center [249, 193] width 5 height 5
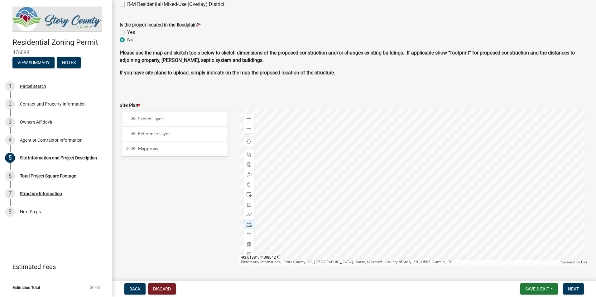
scroll to position [343, 0]
click at [505, 180] on div at bounding box center [413, 188] width 349 height 156
click at [500, 139] on div at bounding box center [413, 188] width 349 height 156
click at [500, 173] on div at bounding box center [413, 188] width 349 height 156
click at [466, 175] on div at bounding box center [413, 188] width 349 height 156
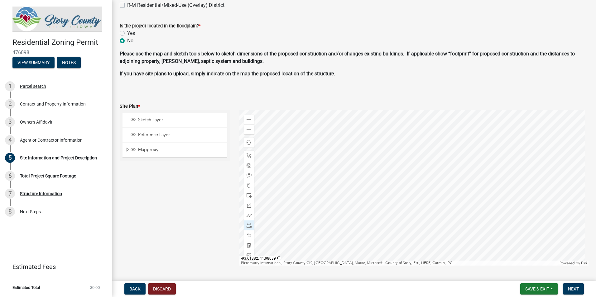
click at [239, 159] on div at bounding box center [413, 188] width 349 height 156
click at [245, 183] on div at bounding box center [249, 186] width 10 height 10
click at [253, 151] on div at bounding box center [413, 188] width 349 height 156
click at [247, 216] on span at bounding box center [249, 215] width 5 height 5
click at [514, 160] on div at bounding box center [413, 188] width 349 height 156
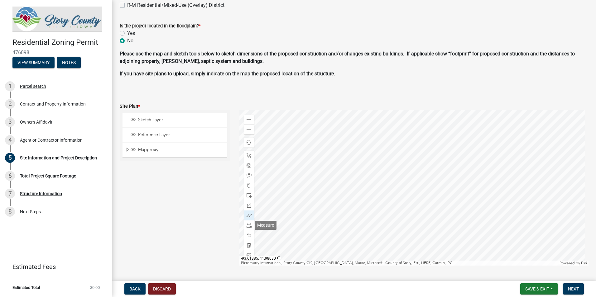
drag, startPoint x: 249, startPoint y: 228, endPoint x: 257, endPoint y: 221, distance: 10.6
click at [249, 227] on div at bounding box center [249, 226] width 10 height 10
click at [454, 133] on div at bounding box center [413, 188] width 349 height 156
click at [323, 140] on div at bounding box center [413, 188] width 349 height 156
click at [285, 140] on div at bounding box center [413, 188] width 349 height 156
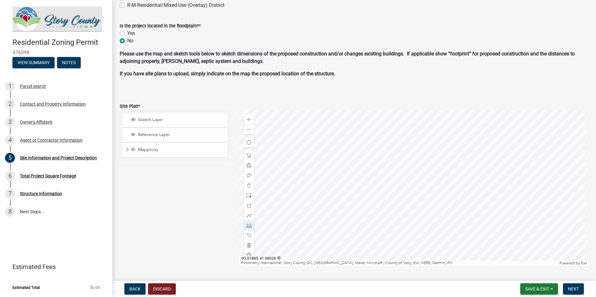
click at [286, 254] on div at bounding box center [413, 188] width 349 height 156
click at [268, 138] on div at bounding box center [413, 188] width 349 height 156
click at [251, 185] on div at bounding box center [249, 186] width 10 height 10
click at [254, 151] on div at bounding box center [413, 188] width 349 height 156
click at [248, 196] on span at bounding box center [249, 195] width 5 height 5
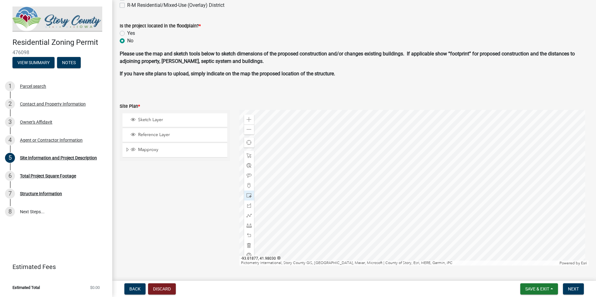
click at [341, 211] on div at bounding box center [413, 188] width 349 height 156
click at [250, 155] on div at bounding box center [249, 156] width 10 height 10
click at [324, 156] on div at bounding box center [413, 188] width 349 height 156
click at [338, 157] on div at bounding box center [413, 188] width 349 height 156
click at [339, 156] on div at bounding box center [413, 188] width 349 height 156
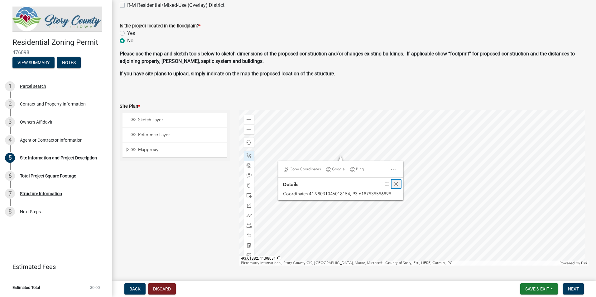
click at [396, 183] on span "Close" at bounding box center [396, 184] width 5 height 5
click at [351, 224] on div at bounding box center [413, 188] width 349 height 156
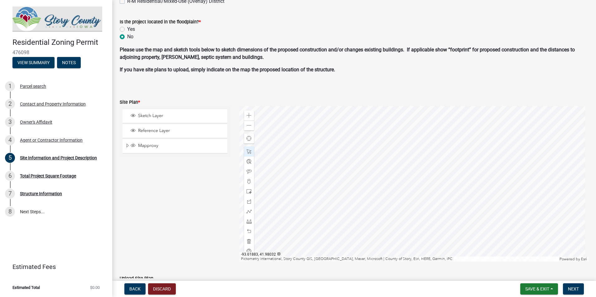
scroll to position [347, 0]
click at [247, 125] on span at bounding box center [249, 124] width 5 height 5
click at [375, 163] on div at bounding box center [413, 183] width 349 height 156
click at [247, 190] on span at bounding box center [249, 191] width 5 height 5
click at [311, 205] on div at bounding box center [413, 183] width 349 height 156
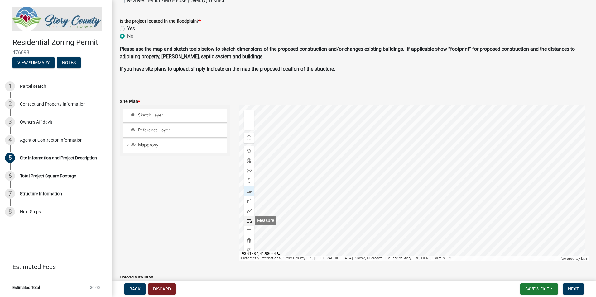
click at [247, 221] on span at bounding box center [249, 220] width 5 height 5
click at [448, 205] on div at bounding box center [413, 183] width 349 height 156
click at [448, 135] on div at bounding box center [413, 183] width 349 height 156
click at [311, 135] on div at bounding box center [413, 183] width 349 height 156
click at [312, 206] on div at bounding box center [413, 183] width 349 height 156
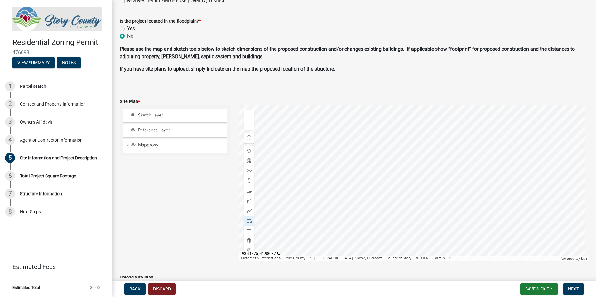
click at [449, 206] on div at bounding box center [413, 183] width 349 height 156
click at [247, 150] on span at bounding box center [249, 151] width 5 height 5
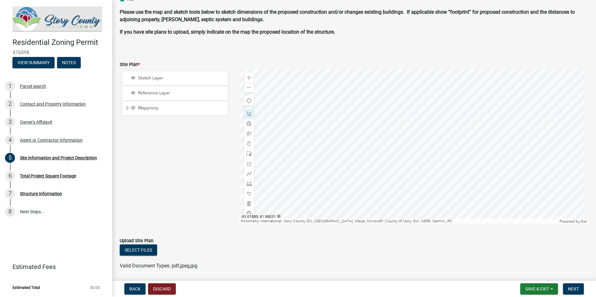
scroll to position [374, 0]
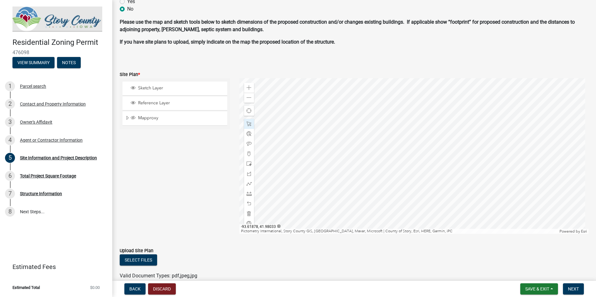
click at [379, 133] on div at bounding box center [413, 156] width 349 height 156
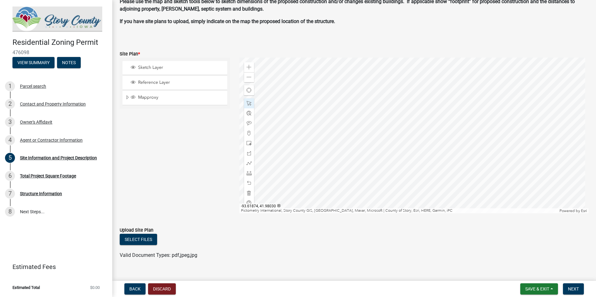
scroll to position [405, 0]
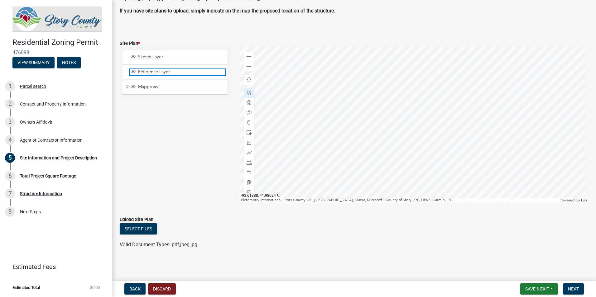
click at [182, 71] on span "Reference Layer" at bounding box center [181, 72] width 89 height 6
click at [172, 67] on div "Reference Layer" at bounding box center [174, 72] width 105 height 14
click at [149, 59] on span "Sketch Layer" at bounding box center [181, 57] width 89 height 6
click at [140, 72] on span "Reference Layer" at bounding box center [181, 72] width 89 height 6
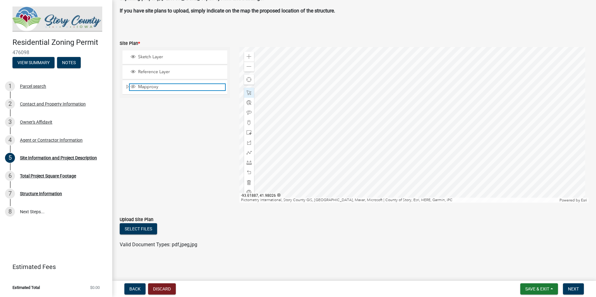
click at [143, 87] on span "Mapproxy" at bounding box center [181, 87] width 89 height 6
click at [389, 179] on div at bounding box center [413, 125] width 349 height 156
click at [247, 66] on span at bounding box center [249, 66] width 5 height 5
click at [247, 67] on span at bounding box center [249, 66] width 5 height 5
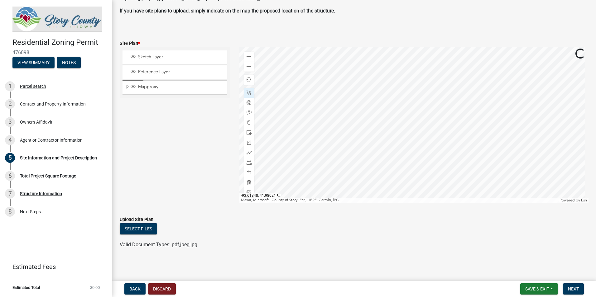
click at [408, 148] on div at bounding box center [413, 125] width 349 height 156
click at [248, 64] on span at bounding box center [249, 66] width 5 height 5
click at [370, 141] on div at bounding box center [413, 125] width 349 height 156
click at [168, 55] on span "Sketch Layer" at bounding box center [181, 57] width 89 height 6
click at [167, 59] on span "Sketch Layer" at bounding box center [181, 57] width 89 height 6
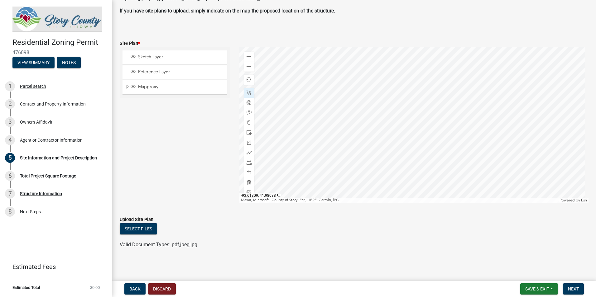
click at [384, 140] on div at bounding box center [413, 125] width 349 height 156
click at [248, 54] on span at bounding box center [249, 56] width 5 height 5
click at [493, 145] on div at bounding box center [413, 125] width 349 height 156
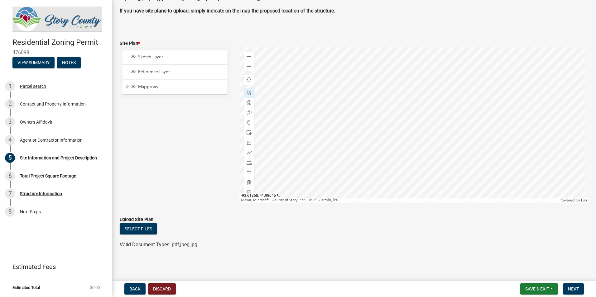
click at [482, 145] on div at bounding box center [413, 125] width 349 height 156
click at [248, 66] on span at bounding box center [249, 66] width 5 height 5
click at [248, 163] on span at bounding box center [249, 162] width 5 height 5
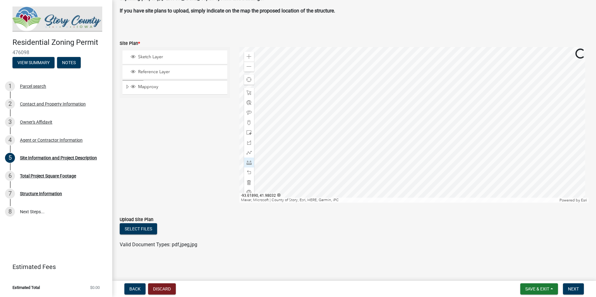
click at [404, 124] on div at bounding box center [413, 125] width 349 height 156
click at [314, 123] on div at bounding box center [413, 125] width 349 height 156
click at [248, 68] on span at bounding box center [249, 66] width 5 height 5
click at [250, 173] on span at bounding box center [249, 172] width 5 height 5
click at [250, 170] on div at bounding box center [249, 173] width 10 height 10
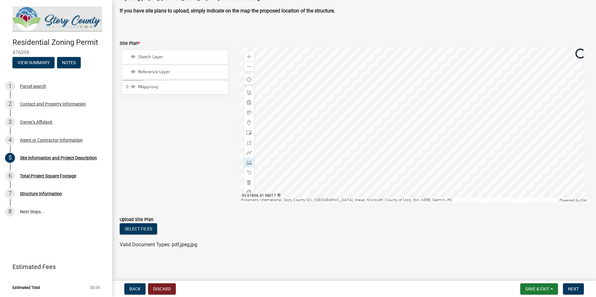
click at [392, 137] on div at bounding box center [413, 125] width 349 height 156
click at [251, 69] on div "Zoom out" at bounding box center [249, 67] width 10 height 10
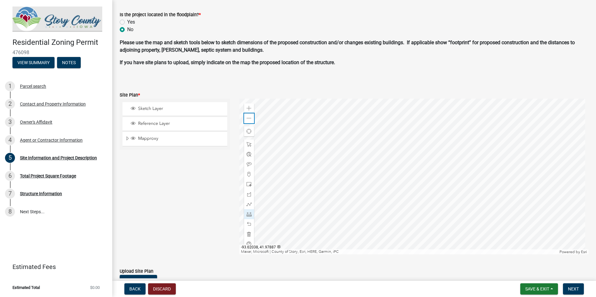
scroll to position [343, 0]
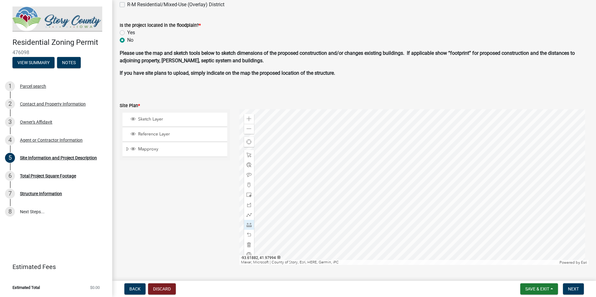
click at [349, 180] on div at bounding box center [413, 187] width 349 height 156
click at [247, 119] on span at bounding box center [249, 119] width 5 height 5
click at [280, 146] on div at bounding box center [413, 187] width 349 height 156
click at [247, 117] on span at bounding box center [249, 119] width 5 height 5
click at [500, 203] on div at bounding box center [413, 187] width 349 height 156
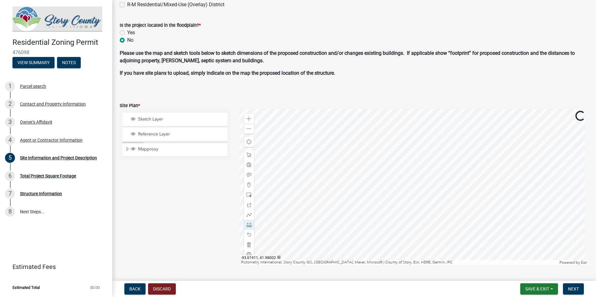
click at [343, 165] on div at bounding box center [413, 187] width 349 height 156
click at [247, 154] on span at bounding box center [249, 155] width 5 height 5
click at [344, 165] on div at bounding box center [413, 187] width 349 height 156
click at [247, 164] on span at bounding box center [249, 165] width 5 height 5
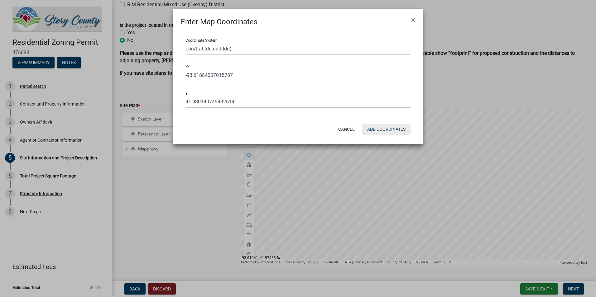
click at [390, 132] on button "Add Coordinates" at bounding box center [386, 129] width 48 height 11
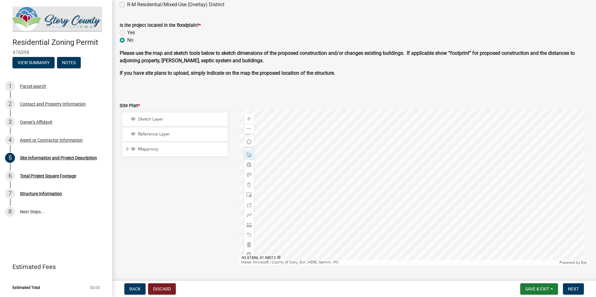
click at [410, 193] on div at bounding box center [413, 187] width 349 height 156
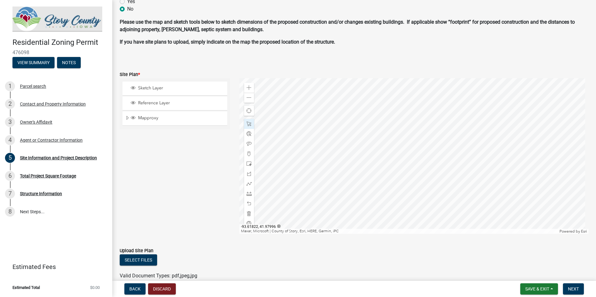
scroll to position [405, 0]
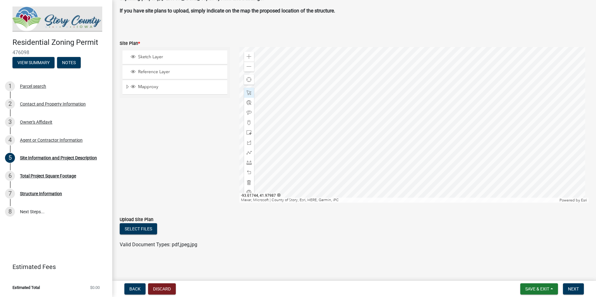
click at [320, 47] on div at bounding box center [413, 125] width 349 height 156
click at [391, 181] on div at bounding box center [413, 125] width 349 height 156
click at [247, 103] on span at bounding box center [249, 102] width 5 height 5
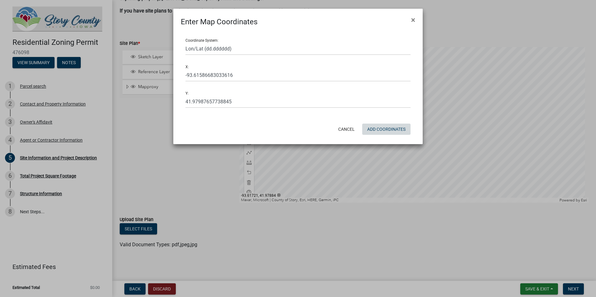
click at [377, 127] on button "Add Coordinates" at bounding box center [386, 129] width 48 height 11
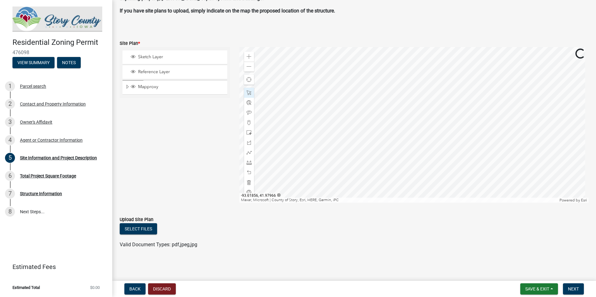
click at [366, 190] on div at bounding box center [413, 125] width 349 height 156
click at [328, 189] on div at bounding box center [413, 125] width 349 height 156
click at [359, 186] on div at bounding box center [413, 125] width 349 height 156
click at [364, 185] on div at bounding box center [413, 125] width 349 height 156
click at [378, 80] on div at bounding box center [413, 125] width 349 height 156
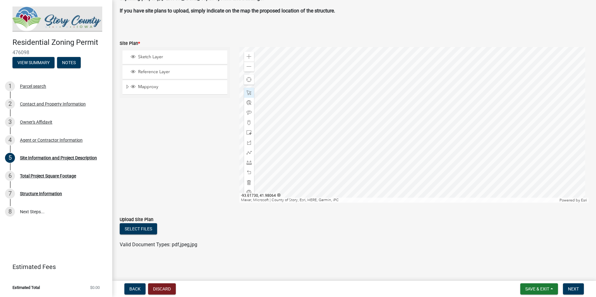
click at [470, 196] on div at bounding box center [413, 125] width 349 height 156
click at [360, 144] on div at bounding box center [413, 125] width 349 height 156
click at [417, 113] on div "Close" at bounding box center [416, 116] width 9 height 9
click at [339, 127] on div at bounding box center [413, 125] width 349 height 156
click at [247, 53] on div "Zoom in" at bounding box center [249, 57] width 10 height 10
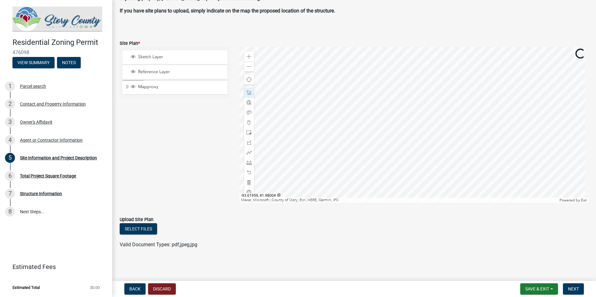
click at [315, 102] on div at bounding box center [413, 125] width 349 height 156
click at [250, 57] on div "Zoom in" at bounding box center [249, 57] width 10 height 10
click at [400, 153] on div at bounding box center [413, 125] width 349 height 156
click at [251, 161] on div at bounding box center [249, 163] width 10 height 10
click at [248, 59] on span at bounding box center [249, 56] width 5 height 5
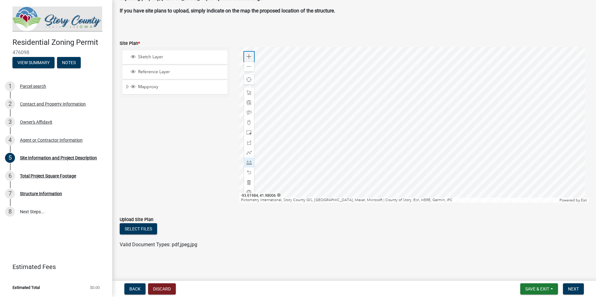
click at [248, 59] on span at bounding box center [249, 56] width 5 height 5
click at [338, 47] on div at bounding box center [413, 125] width 349 height 156
click at [339, 47] on div at bounding box center [413, 125] width 349 height 156
click at [411, 105] on div at bounding box center [413, 125] width 349 height 156
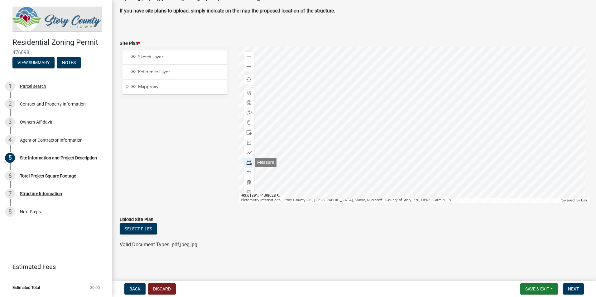
click at [250, 165] on div at bounding box center [249, 163] width 10 height 10
click at [340, 105] on div at bounding box center [413, 125] width 349 height 156
click at [250, 65] on div "Zoom out" at bounding box center [249, 67] width 10 height 10
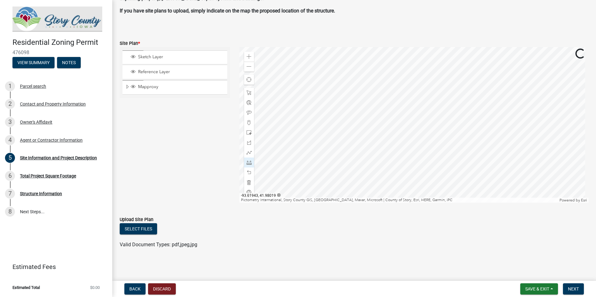
click at [447, 156] on div at bounding box center [413, 125] width 349 height 156
click at [376, 92] on div at bounding box center [413, 125] width 349 height 156
click at [250, 91] on span at bounding box center [249, 92] width 5 height 5
click at [283, 87] on div at bounding box center [413, 125] width 349 height 156
click at [250, 56] on span at bounding box center [249, 56] width 5 height 5
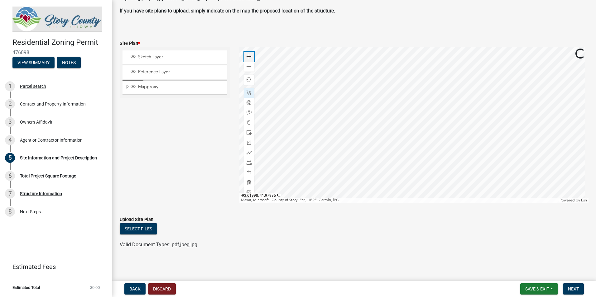
click at [250, 56] on span at bounding box center [249, 56] width 5 height 5
click at [483, 171] on div at bounding box center [413, 125] width 349 height 156
click at [384, 117] on div at bounding box center [413, 125] width 349 height 156
click at [248, 160] on span at bounding box center [249, 162] width 5 height 5
click at [375, 127] on div at bounding box center [413, 125] width 349 height 156
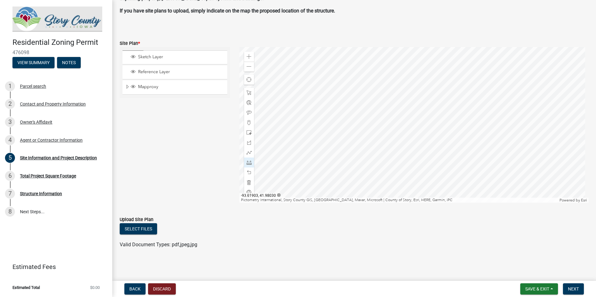
click at [477, 168] on div at bounding box center [413, 125] width 349 height 156
click at [495, 203] on div at bounding box center [413, 125] width 349 height 156
click at [427, 113] on div at bounding box center [413, 125] width 349 height 156
click at [417, 95] on div at bounding box center [413, 125] width 349 height 156
click at [247, 65] on span at bounding box center [249, 66] width 5 height 5
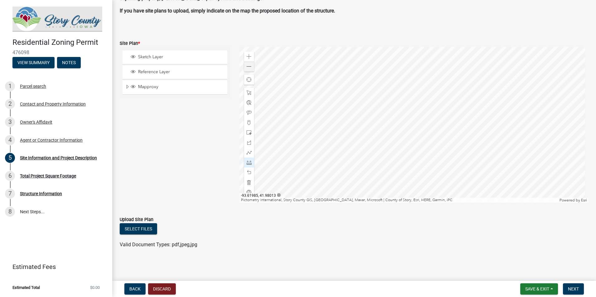
click at [404, 106] on div at bounding box center [413, 125] width 349 height 156
click at [369, 47] on div at bounding box center [413, 125] width 349 height 156
click at [394, 198] on div at bounding box center [413, 125] width 349 height 156
click at [393, 172] on div at bounding box center [413, 125] width 349 height 156
click at [403, 49] on div at bounding box center [413, 125] width 349 height 156
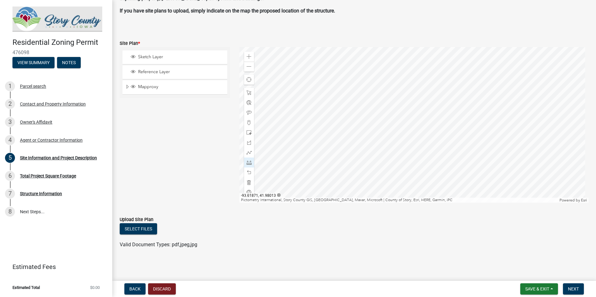
click at [369, 108] on div at bounding box center [413, 125] width 349 height 156
click at [253, 69] on div at bounding box center [413, 125] width 349 height 156
click at [247, 68] on span at bounding box center [249, 66] width 5 height 5
click at [354, 112] on div at bounding box center [413, 125] width 349 height 156
click at [245, 92] on div at bounding box center [249, 93] width 10 height 10
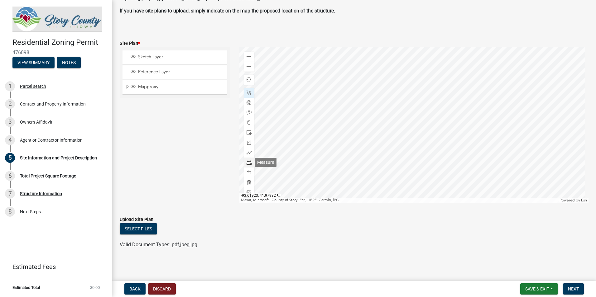
drag, startPoint x: 249, startPoint y: 163, endPoint x: 255, endPoint y: 160, distance: 6.7
click at [249, 163] on span at bounding box center [249, 162] width 5 height 5
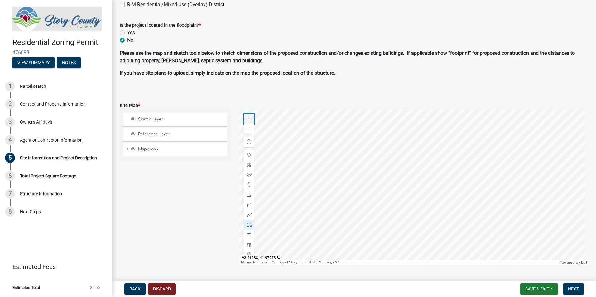
click at [250, 116] on div "Zoom in" at bounding box center [249, 119] width 10 height 10
click at [386, 249] on div at bounding box center [413, 187] width 349 height 156
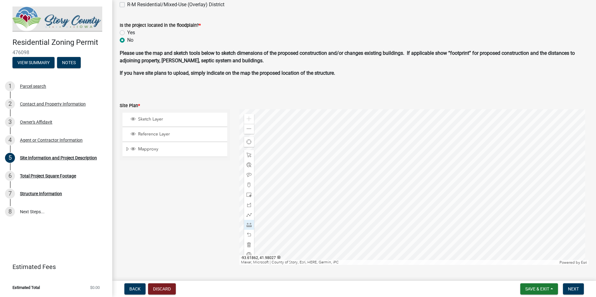
click at [405, 244] on div at bounding box center [413, 187] width 349 height 156
click at [419, 243] on div at bounding box center [413, 187] width 349 height 156
click at [391, 242] on div at bounding box center [413, 187] width 349 height 156
click at [415, 167] on div at bounding box center [413, 187] width 349 height 156
click at [412, 186] on div at bounding box center [413, 187] width 349 height 156
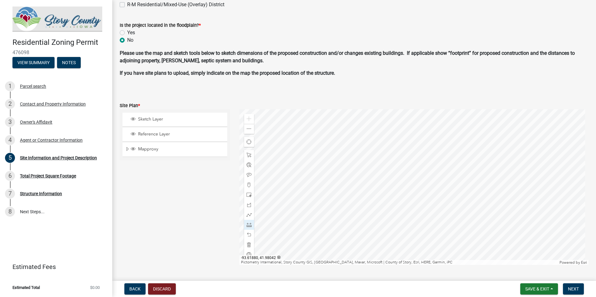
click at [453, 186] on div at bounding box center [413, 187] width 349 height 156
click at [248, 226] on span at bounding box center [249, 225] width 5 height 5
click at [411, 186] on div at bounding box center [413, 187] width 349 height 156
click at [410, 145] on div at bounding box center [413, 187] width 349 height 156
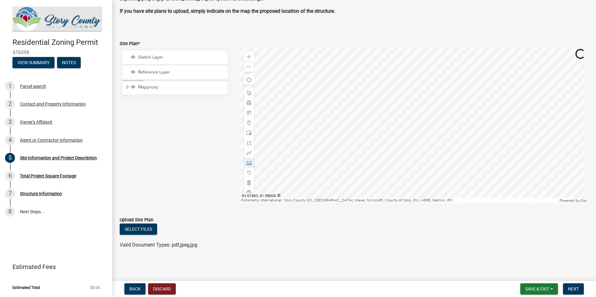
scroll to position [405, 0]
click at [393, 171] on div at bounding box center [413, 125] width 349 height 156
click at [386, 132] on div at bounding box center [413, 125] width 349 height 156
click at [252, 56] on div "Zoom in" at bounding box center [249, 57] width 10 height 10
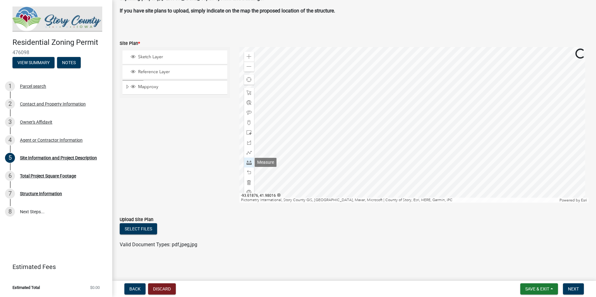
click at [248, 160] on div at bounding box center [249, 163] width 10 height 10
click at [346, 189] on div at bounding box center [413, 125] width 349 height 156
click at [333, 99] on div at bounding box center [413, 125] width 349 height 156
click at [323, 92] on div at bounding box center [413, 125] width 349 height 156
click at [321, 176] on div at bounding box center [413, 125] width 349 height 156
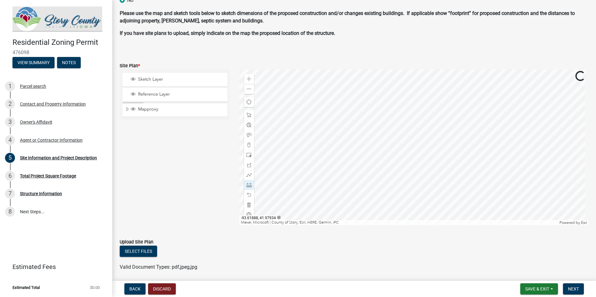
scroll to position [374, 0]
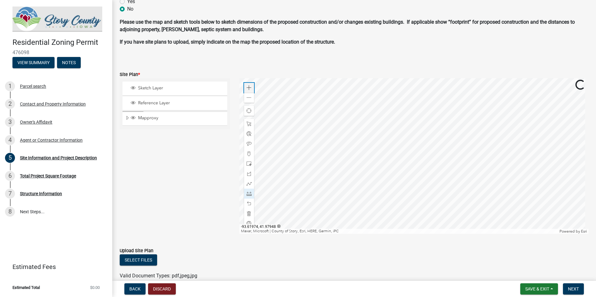
click at [248, 90] on div "Zoom in" at bounding box center [249, 88] width 10 height 10
click at [482, 100] on div at bounding box center [413, 156] width 349 height 156
click at [505, 150] on div at bounding box center [413, 156] width 349 height 156
click at [362, 188] on div at bounding box center [413, 156] width 349 height 156
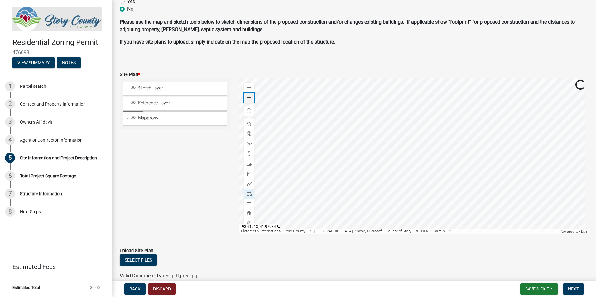
click at [251, 97] on div "Zoom out" at bounding box center [249, 98] width 10 height 10
click at [357, 166] on div at bounding box center [413, 156] width 349 height 156
click at [367, 172] on div at bounding box center [413, 156] width 349 height 156
click at [375, 191] on div at bounding box center [413, 156] width 349 height 156
click at [537, 93] on div at bounding box center [413, 156] width 349 height 156
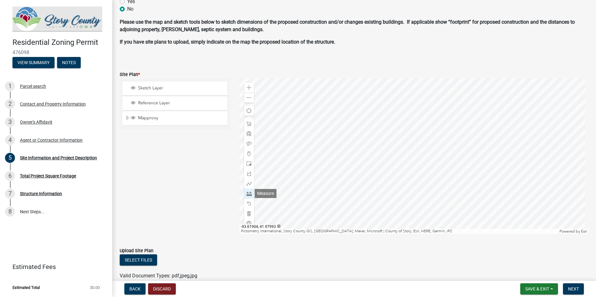
click at [248, 193] on span at bounding box center [249, 193] width 5 height 5
click at [253, 87] on div at bounding box center [413, 156] width 349 height 156
click at [245, 87] on div "Zoom in" at bounding box center [249, 88] width 10 height 10
click at [248, 87] on span at bounding box center [249, 87] width 5 height 5
click at [369, 181] on div at bounding box center [413, 156] width 349 height 156
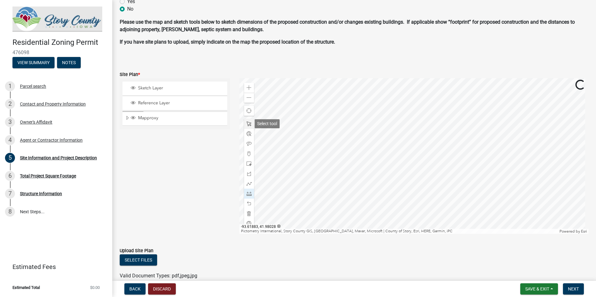
click at [248, 120] on div at bounding box center [249, 124] width 10 height 10
click at [247, 192] on span at bounding box center [249, 193] width 5 height 5
click at [386, 128] on div at bounding box center [413, 156] width 349 height 156
click at [250, 98] on div "Zoom out" at bounding box center [249, 98] width 10 height 10
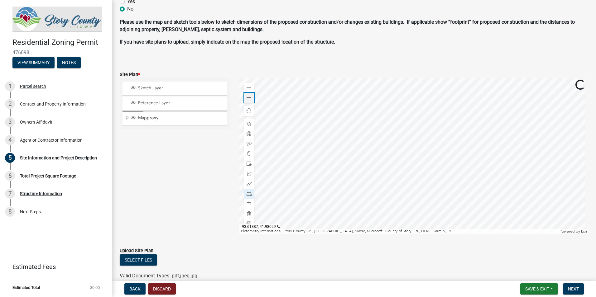
click at [250, 98] on div "Zoom out" at bounding box center [249, 98] width 10 height 10
click at [324, 96] on div at bounding box center [413, 156] width 349 height 156
click at [352, 178] on div at bounding box center [413, 156] width 349 height 156
click at [422, 171] on div at bounding box center [413, 156] width 349 height 156
click at [397, 181] on div at bounding box center [413, 156] width 349 height 156
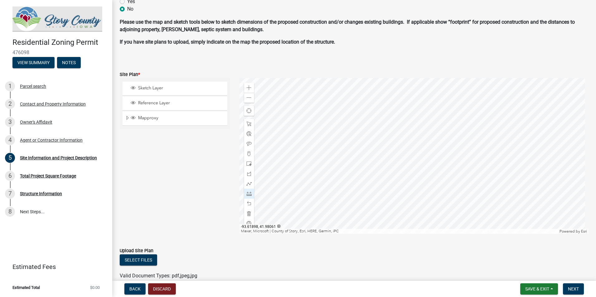
click at [283, 139] on div at bounding box center [413, 156] width 349 height 156
click at [249, 195] on span at bounding box center [249, 193] width 5 height 5
click at [268, 175] on div at bounding box center [413, 156] width 349 height 156
click at [250, 89] on div "Zoom in" at bounding box center [249, 88] width 10 height 10
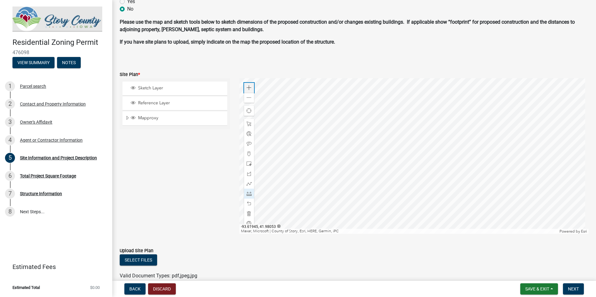
click at [250, 89] on div "Zoom in" at bounding box center [249, 88] width 10 height 10
click at [495, 142] on div at bounding box center [413, 156] width 349 height 156
click at [542, 155] on div at bounding box center [413, 156] width 349 height 156
click at [589, 120] on div at bounding box center [413, 156] width 349 height 156
click at [552, 145] on div at bounding box center [413, 156] width 349 height 156
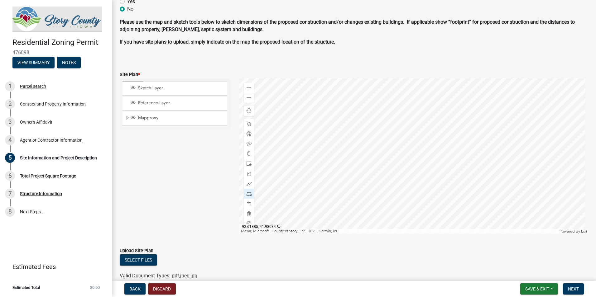
click at [369, 166] on div at bounding box center [413, 156] width 349 height 156
click at [250, 192] on span at bounding box center [249, 193] width 5 height 5
click at [452, 151] on div at bounding box center [413, 156] width 349 height 156
click at [446, 217] on div at bounding box center [413, 156] width 349 height 156
click at [353, 184] on div at bounding box center [413, 156] width 349 height 156
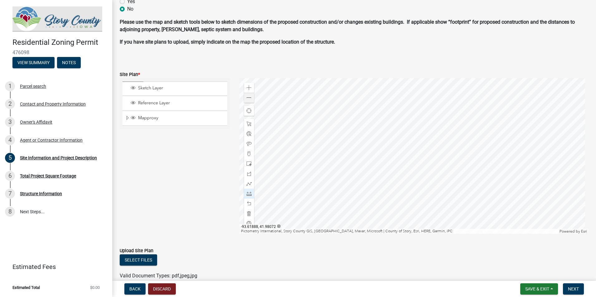
click at [240, 98] on div at bounding box center [413, 156] width 349 height 156
click at [248, 97] on span at bounding box center [249, 97] width 5 height 5
click at [249, 205] on span at bounding box center [249, 203] width 5 height 5
click at [324, 217] on div at bounding box center [413, 156] width 349 height 156
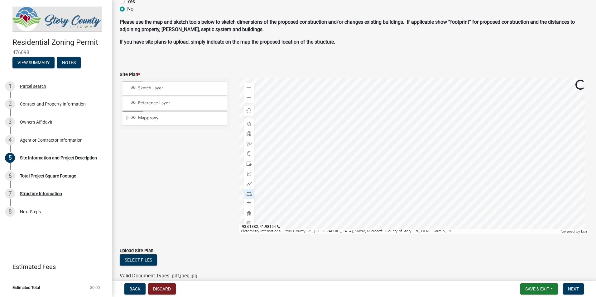
click at [337, 230] on div at bounding box center [413, 156] width 349 height 156
click at [319, 231] on div at bounding box center [413, 156] width 349 height 156
click at [268, 127] on div at bounding box center [413, 156] width 349 height 156
click at [247, 97] on span at bounding box center [249, 97] width 5 height 5
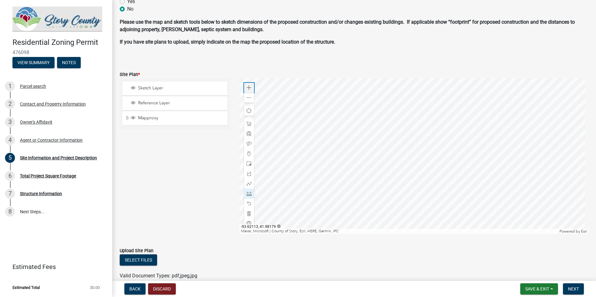
click at [252, 88] on div "Zoom in" at bounding box center [249, 88] width 10 height 10
click at [414, 119] on div at bounding box center [413, 156] width 349 height 156
click at [462, 100] on div at bounding box center [413, 156] width 349 height 156
click at [473, 102] on div at bounding box center [413, 156] width 349 height 156
click at [417, 148] on div at bounding box center [413, 156] width 349 height 156
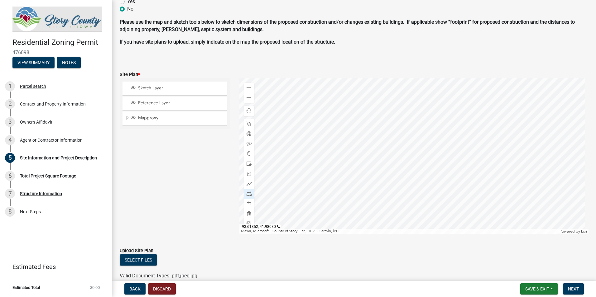
click at [386, 122] on div at bounding box center [413, 156] width 349 height 156
click at [341, 173] on div at bounding box center [413, 156] width 349 height 156
click at [251, 142] on div at bounding box center [249, 144] width 10 height 10
click at [354, 161] on div at bounding box center [413, 156] width 349 height 156
click at [353, 150] on div at bounding box center [413, 156] width 349 height 156
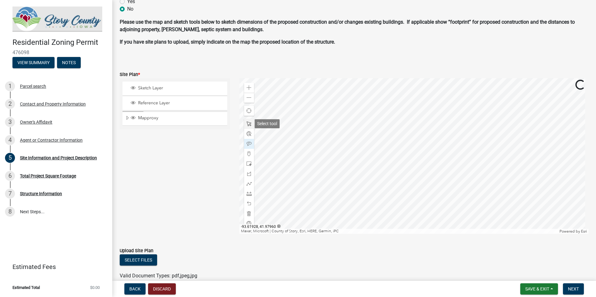
click at [248, 125] on span at bounding box center [249, 124] width 5 height 5
click at [367, 164] on div at bounding box center [413, 156] width 349 height 156
click at [361, 161] on div at bounding box center [413, 156] width 349 height 156
click at [353, 148] on div at bounding box center [413, 156] width 349 height 156
click at [357, 158] on div at bounding box center [413, 156] width 349 height 156
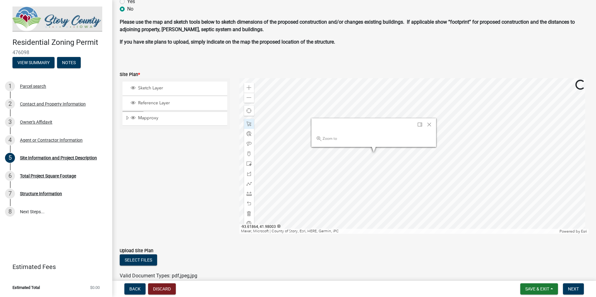
click at [367, 152] on div at bounding box center [413, 156] width 349 height 156
click at [427, 122] on span "Close" at bounding box center [429, 124] width 5 height 5
click at [349, 155] on div at bounding box center [413, 156] width 349 height 156
click at [334, 206] on div at bounding box center [413, 156] width 349 height 156
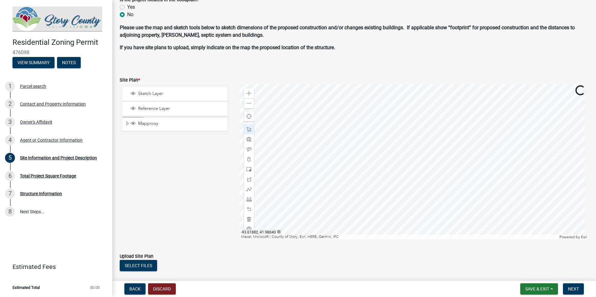
scroll to position [405, 0]
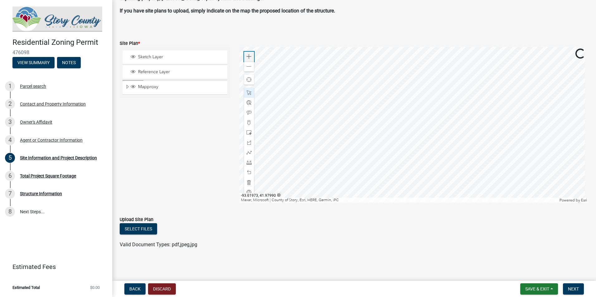
click at [251, 53] on div "Zoom in" at bounding box center [249, 57] width 10 height 10
click at [432, 203] on div at bounding box center [413, 125] width 349 height 156
click at [415, 181] on div at bounding box center [413, 125] width 349 height 156
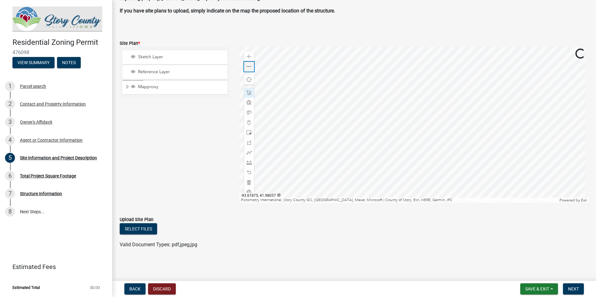
click at [247, 64] on div "Zoom out" at bounding box center [249, 67] width 10 height 10
click at [248, 163] on span at bounding box center [249, 162] width 5 height 5
click at [333, 98] on div at bounding box center [413, 125] width 349 height 156
click at [407, 142] on div at bounding box center [413, 125] width 349 height 156
click at [249, 113] on span at bounding box center [249, 112] width 5 height 5
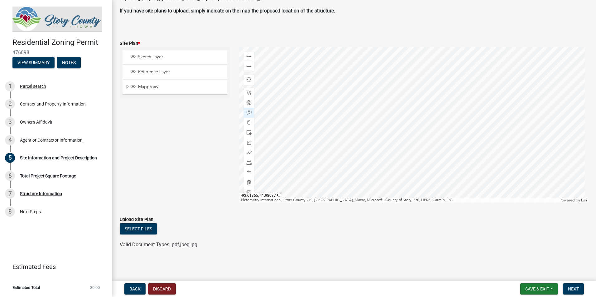
click at [353, 125] on div at bounding box center [413, 125] width 349 height 156
drag, startPoint x: 246, startPoint y: 163, endPoint x: 250, endPoint y: 160, distance: 4.9
click at [247, 163] on span at bounding box center [249, 162] width 5 height 5
click at [322, 87] on div at bounding box center [413, 125] width 349 height 156
click at [396, 132] on div at bounding box center [413, 125] width 349 height 156
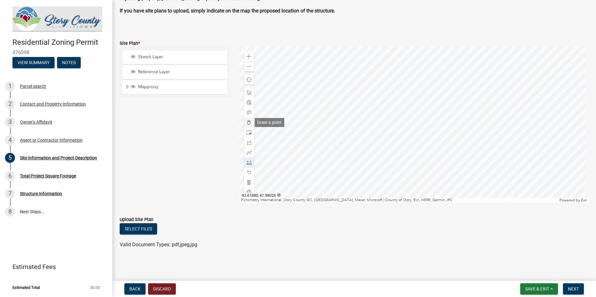
click at [248, 122] on span at bounding box center [249, 122] width 5 height 5
click at [396, 132] on div at bounding box center [413, 125] width 349 height 156
click at [249, 108] on div at bounding box center [249, 113] width 10 height 10
click at [357, 121] on div at bounding box center [413, 125] width 349 height 156
click at [353, 120] on div at bounding box center [413, 125] width 349 height 156
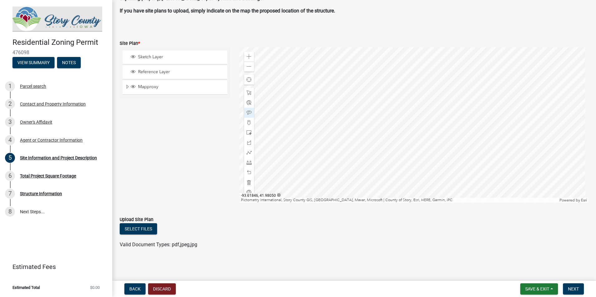
click at [286, 53] on div at bounding box center [413, 125] width 349 height 156
click at [415, 89] on div at bounding box center [413, 125] width 349 height 156
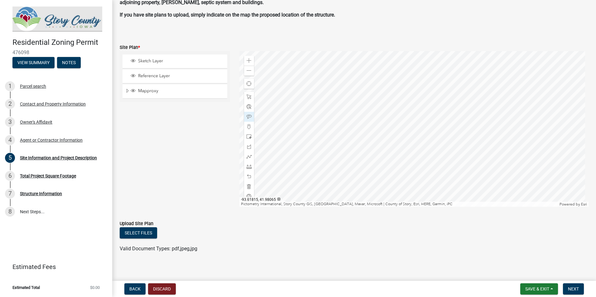
scroll to position [373, 0]
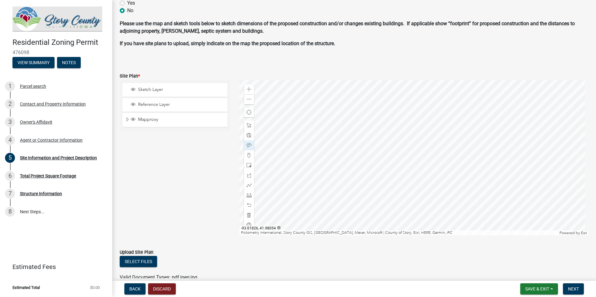
click at [481, 107] on div at bounding box center [413, 158] width 349 height 156
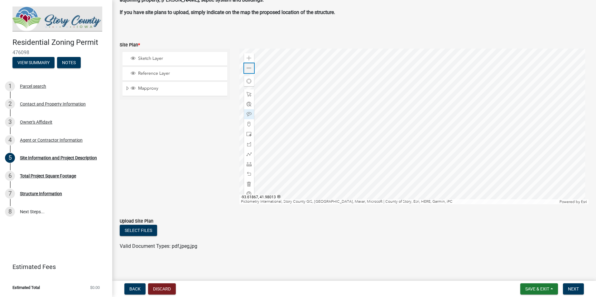
click at [247, 69] on span at bounding box center [249, 68] width 5 height 5
click at [374, 150] on div at bounding box center [413, 127] width 349 height 156
click at [401, 97] on div at bounding box center [413, 127] width 349 height 156
click at [357, 111] on div at bounding box center [413, 127] width 349 height 156
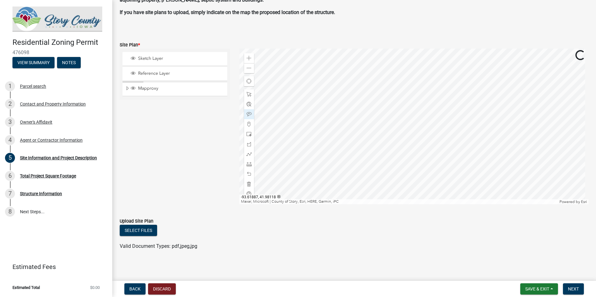
click at [332, 132] on div at bounding box center [413, 127] width 349 height 156
click at [410, 85] on div at bounding box center [413, 127] width 349 height 156
click at [405, 104] on div at bounding box center [413, 127] width 349 height 156
click at [389, 127] on div at bounding box center [413, 127] width 349 height 156
click at [253, 59] on div at bounding box center [413, 127] width 349 height 156
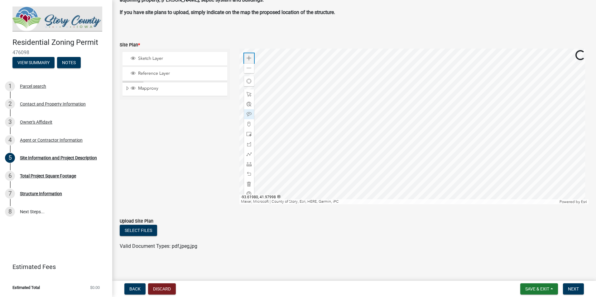
click at [247, 57] on span at bounding box center [249, 58] width 5 height 5
click at [500, 127] on div at bounding box center [413, 127] width 349 height 156
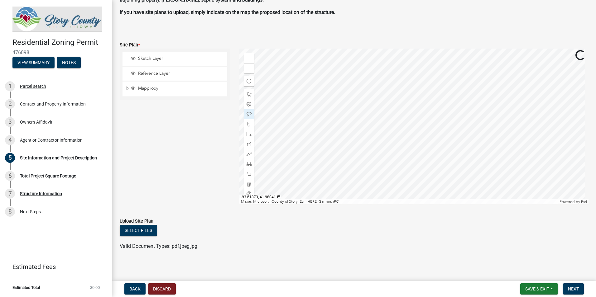
click at [498, 130] on div at bounding box center [413, 127] width 349 height 156
click at [483, 183] on div at bounding box center [413, 127] width 349 height 156
click at [368, 122] on div at bounding box center [413, 127] width 349 height 156
click at [381, 79] on div at bounding box center [413, 127] width 349 height 156
click at [247, 66] on span at bounding box center [249, 68] width 5 height 5
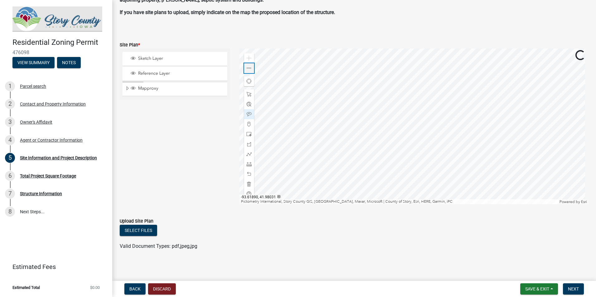
click at [247, 66] on span at bounding box center [249, 68] width 5 height 5
click at [248, 59] on span at bounding box center [249, 58] width 5 height 5
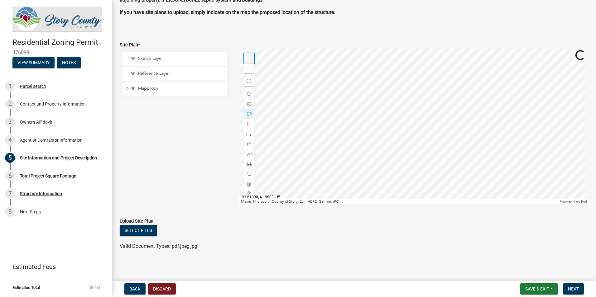
click at [248, 59] on span at bounding box center [249, 58] width 5 height 5
click at [306, 130] on div at bounding box center [413, 127] width 349 height 156
click at [341, 87] on div at bounding box center [413, 127] width 349 height 156
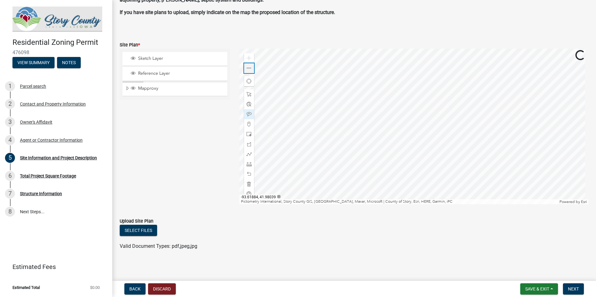
click at [248, 72] on div "Zoom out" at bounding box center [249, 68] width 10 height 10
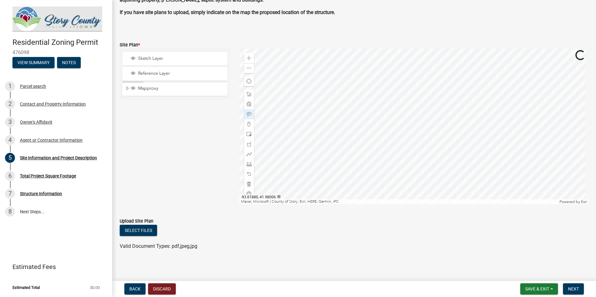
click at [363, 85] on div at bounding box center [413, 127] width 349 height 156
click at [376, 73] on div at bounding box center [413, 127] width 349 height 156
click at [359, 112] on div at bounding box center [413, 127] width 349 height 156
